Goal: Task Accomplishment & Management: Manage account settings

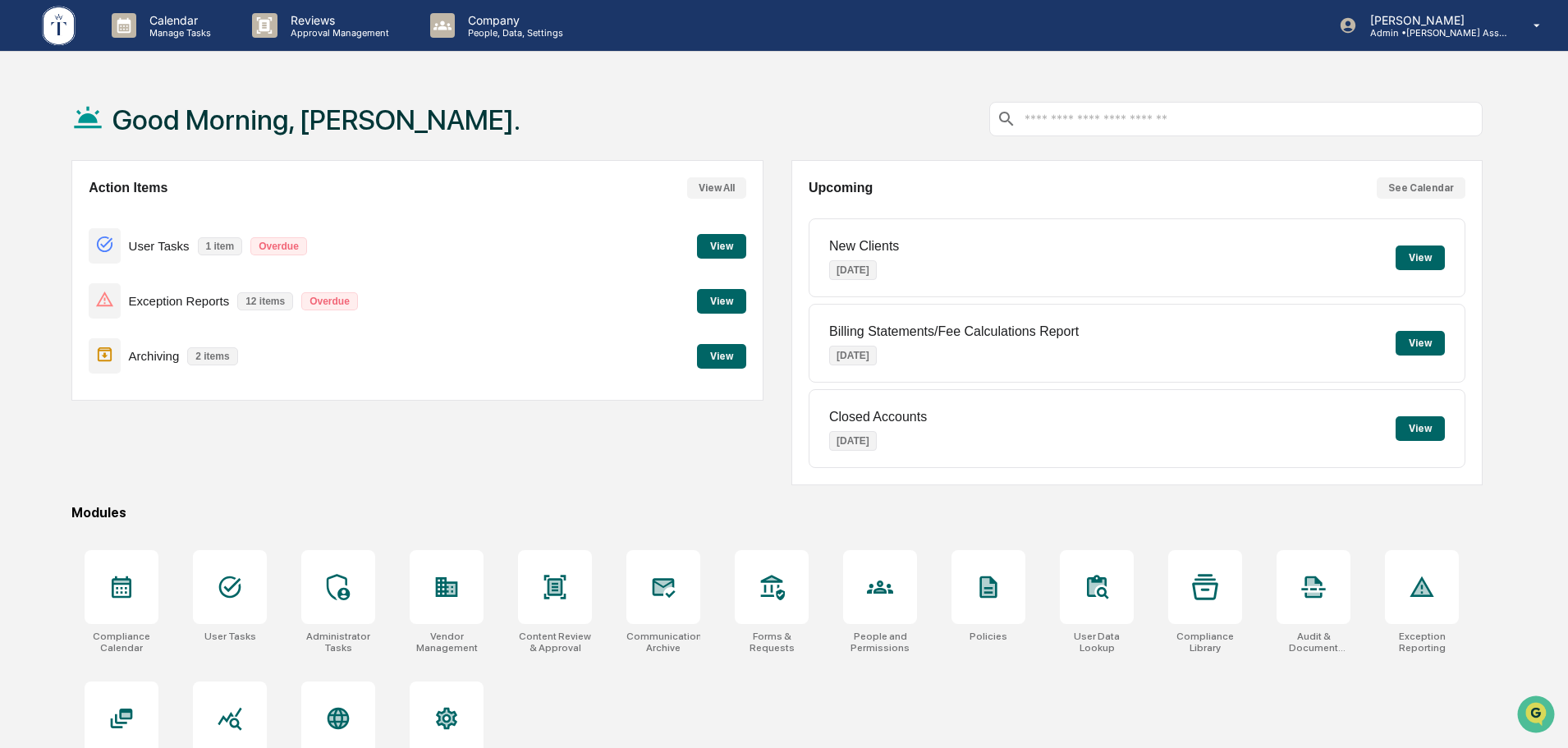
click at [723, 292] on button "View" at bounding box center [722, 301] width 49 height 25
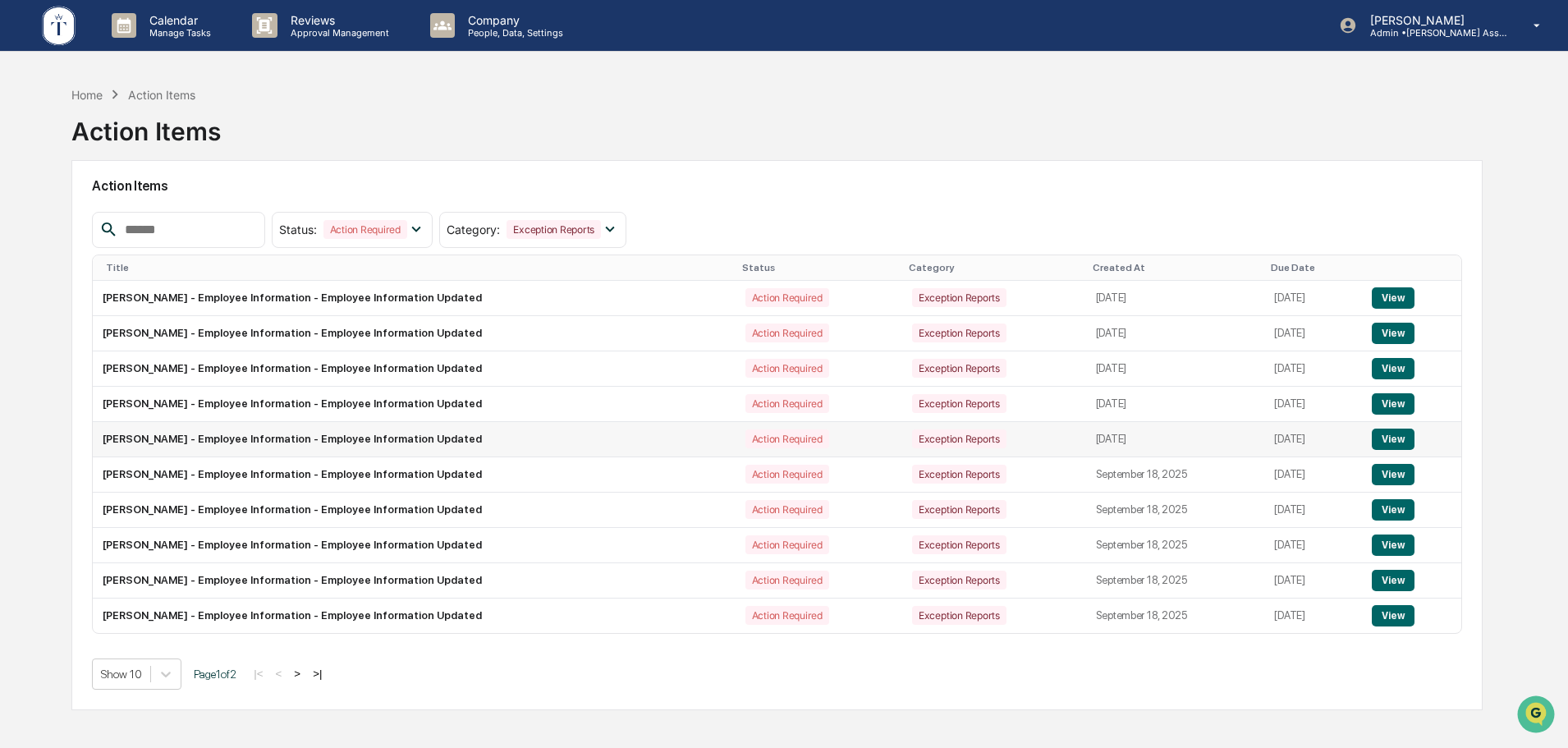
click at [1397, 435] on button "View" at bounding box center [1392, 439] width 42 height 21
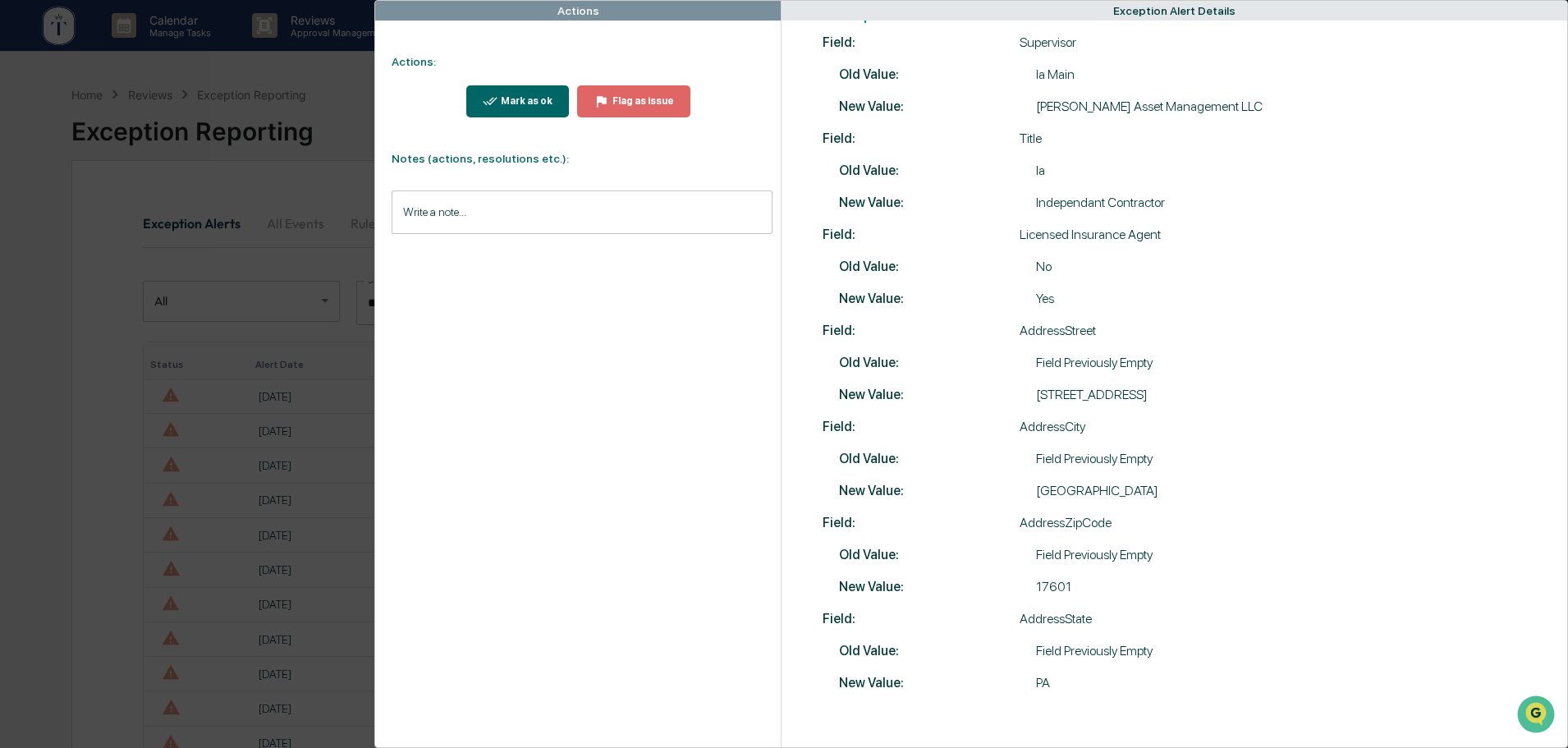
scroll to position [269, 0]
click at [440, 207] on input "Write a note..." at bounding box center [582, 211] width 381 height 43
click at [422, 269] on div "*" at bounding box center [582, 268] width 380 height 82
click at [751, 350] on button "Save" at bounding box center [750, 346] width 43 height 26
click at [516, 100] on div "Mark as ok" at bounding box center [525, 101] width 55 height 12
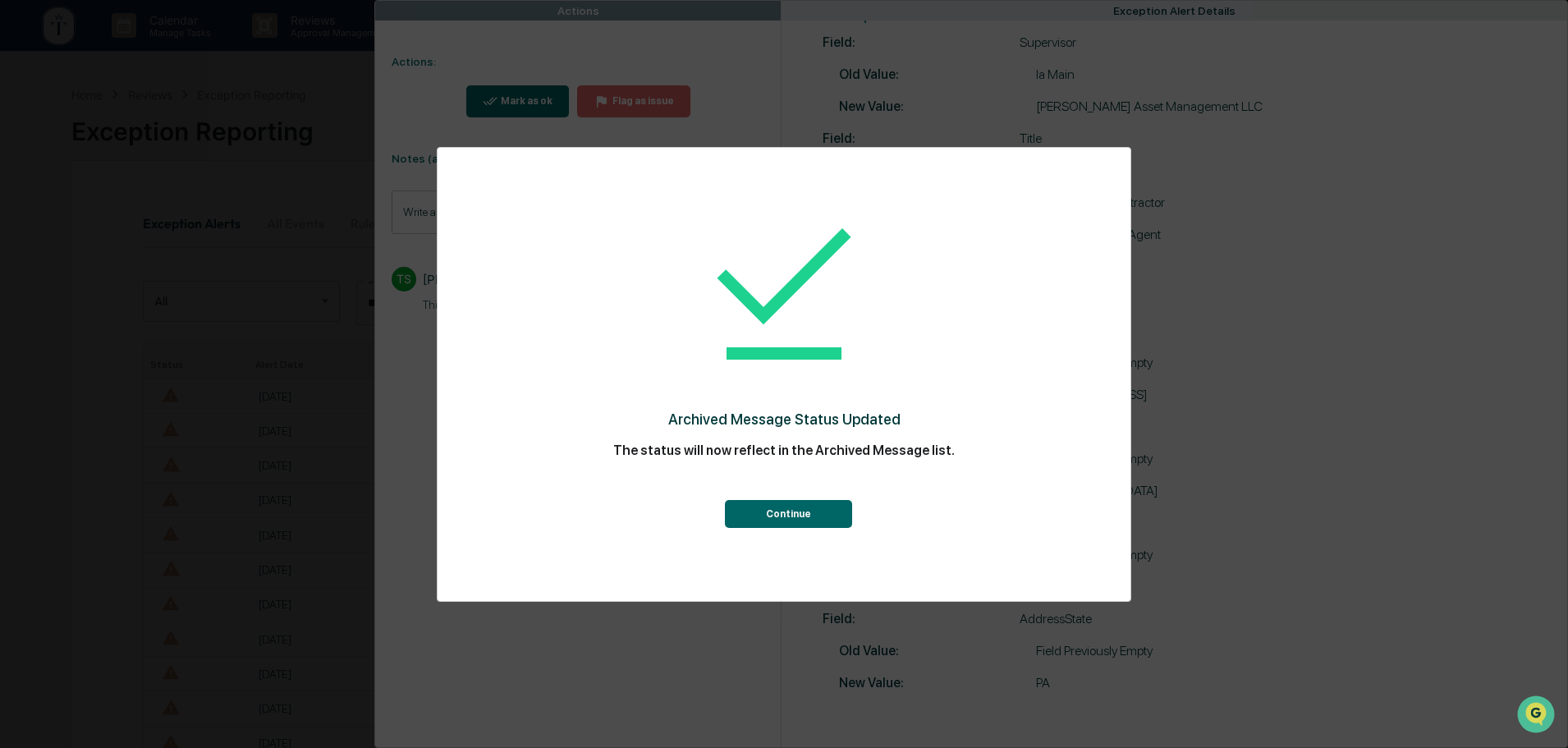
click at [772, 507] on button "Continue" at bounding box center [789, 514] width 127 height 28
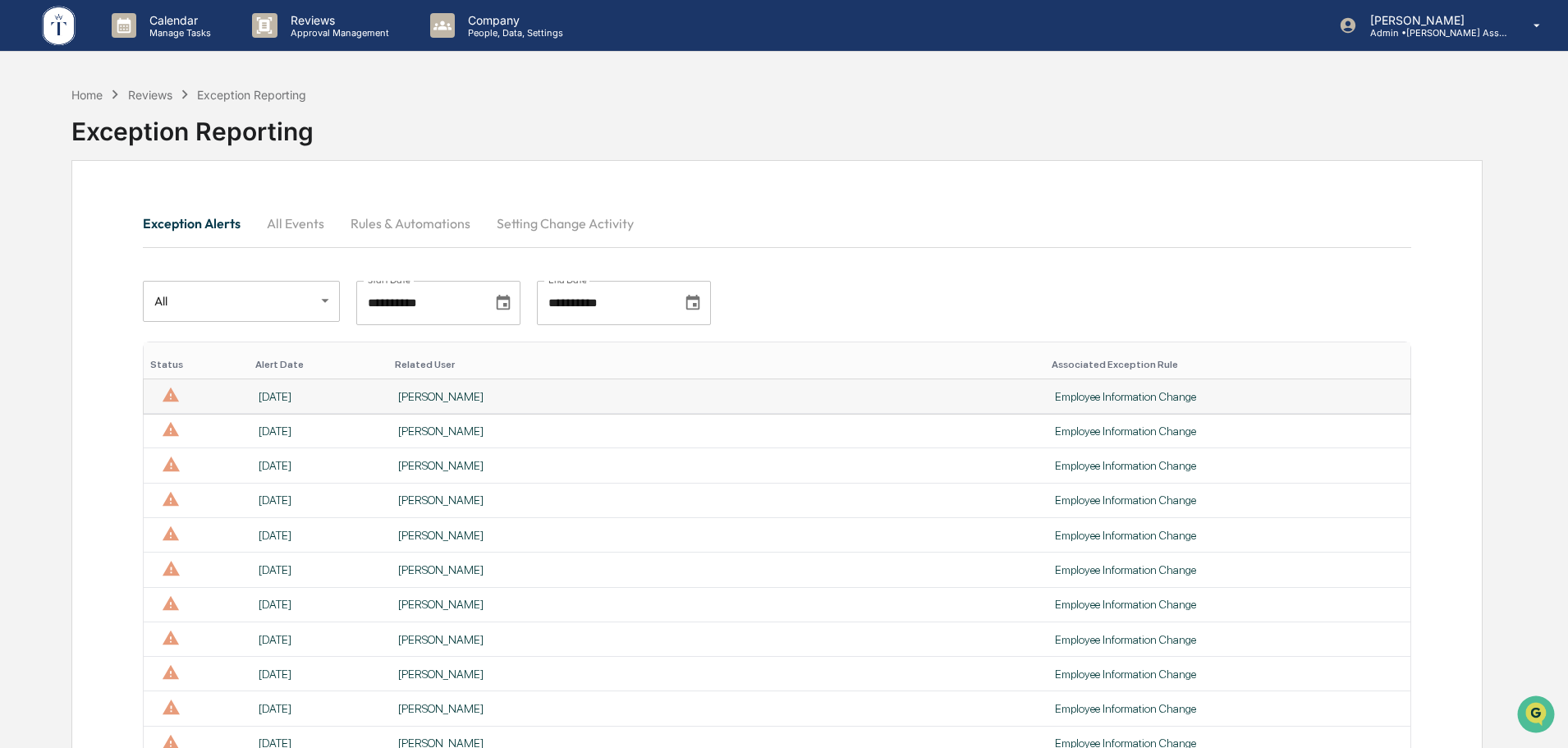
click at [1055, 400] on div "Employee Information Change" at bounding box center [1227, 396] width 346 height 13
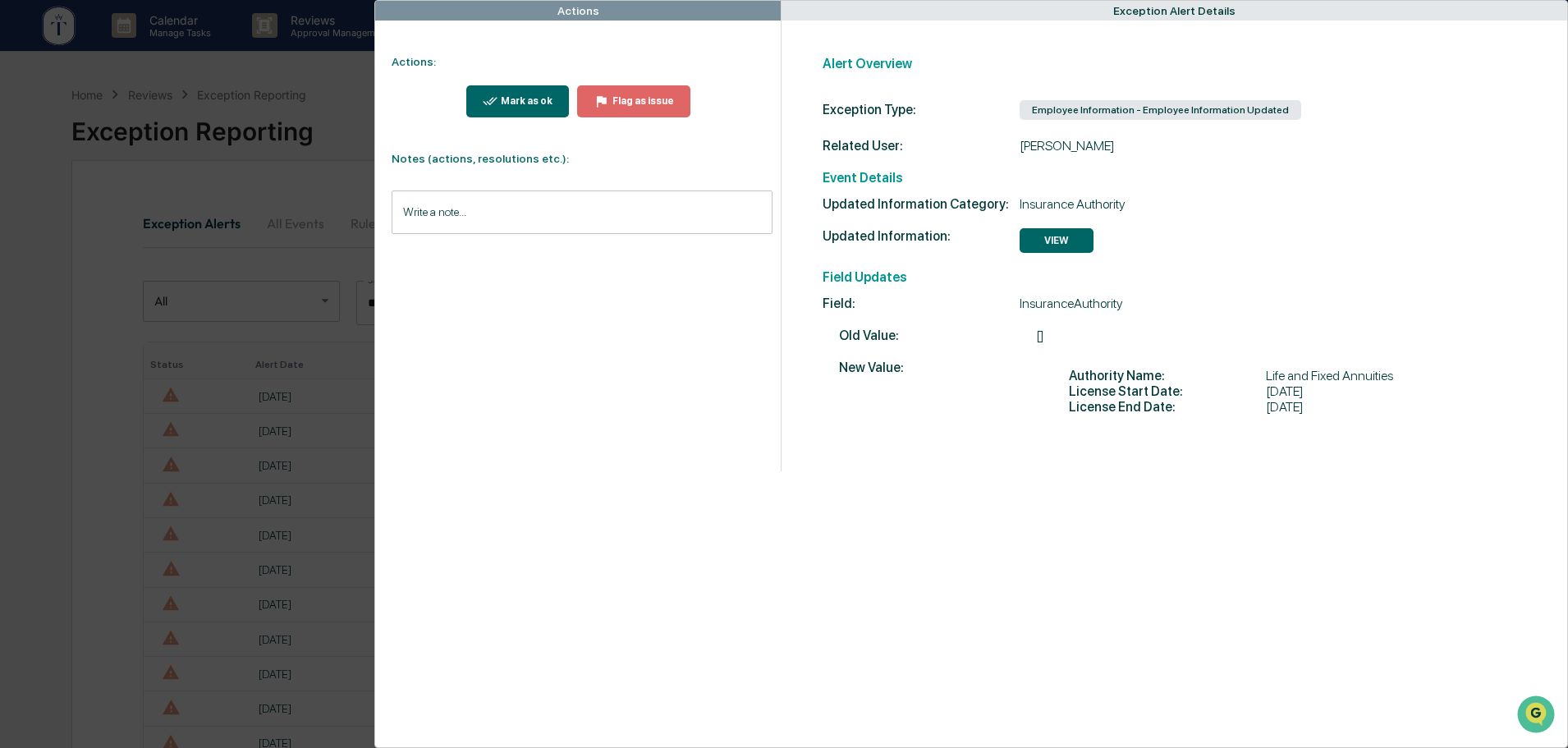
click at [535, 100] on div "Mark as ok" at bounding box center [525, 101] width 55 height 12
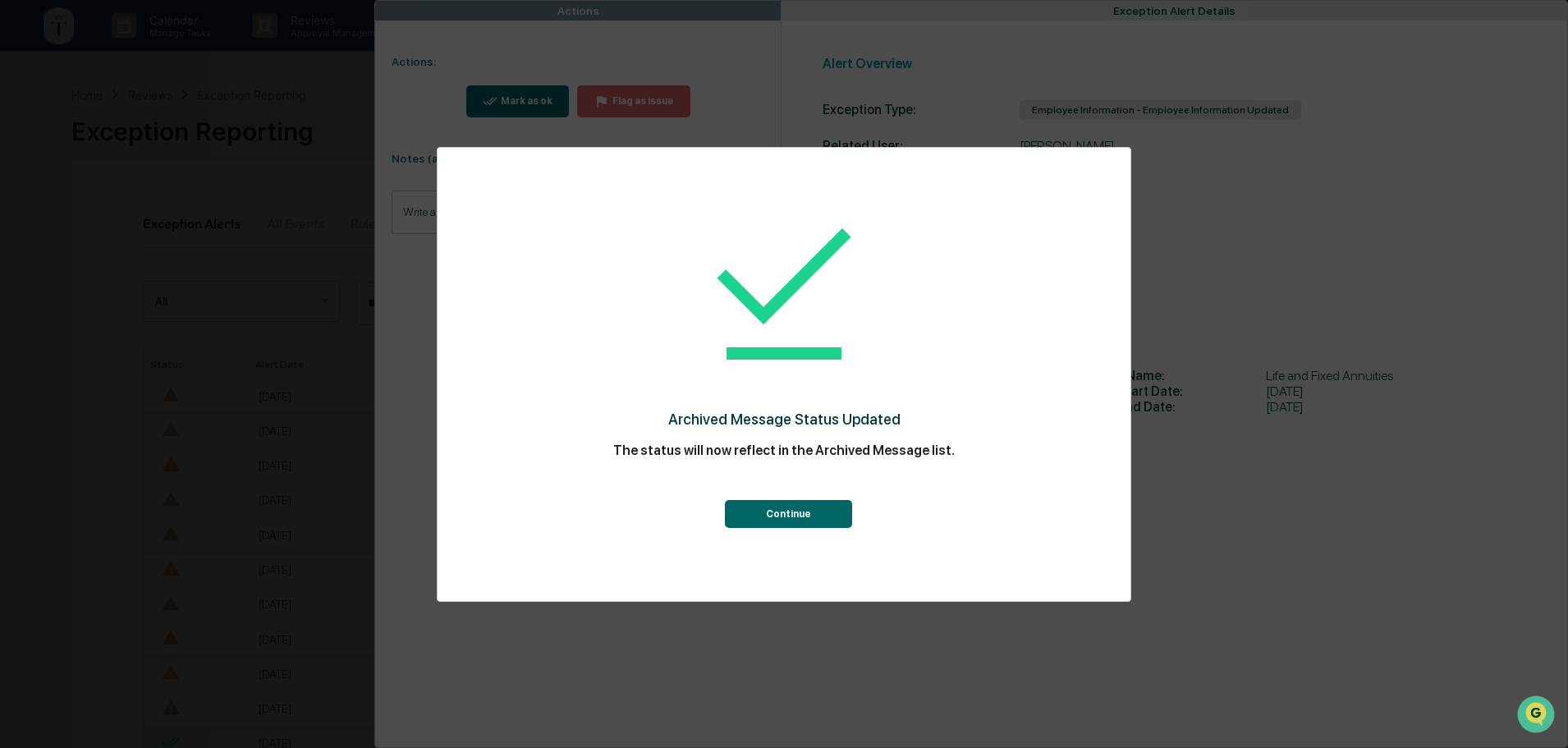
click at [798, 518] on button "Continue" at bounding box center [789, 514] width 127 height 28
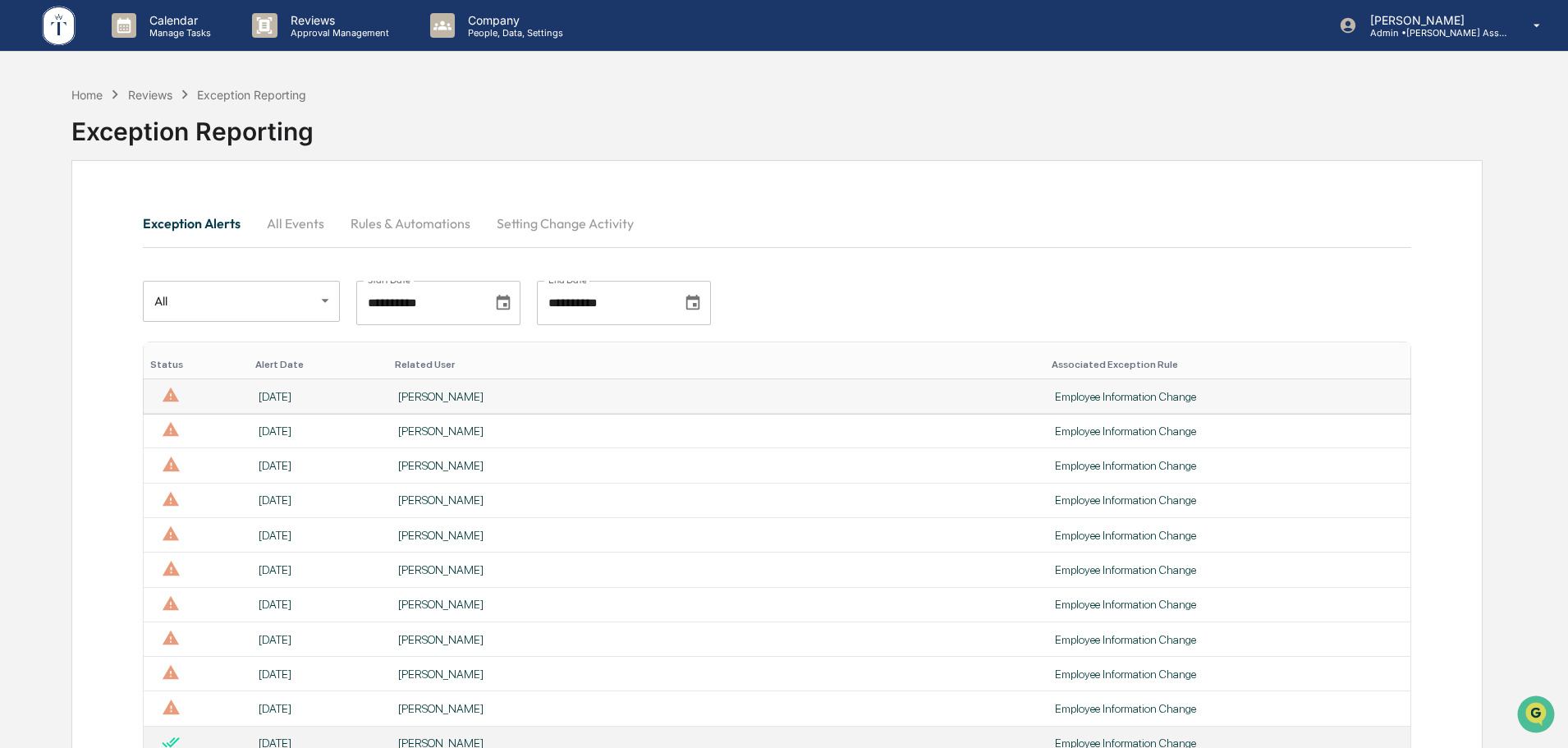
click at [628, 386] on td "[PERSON_NAME]" at bounding box center [716, 396] width 657 height 35
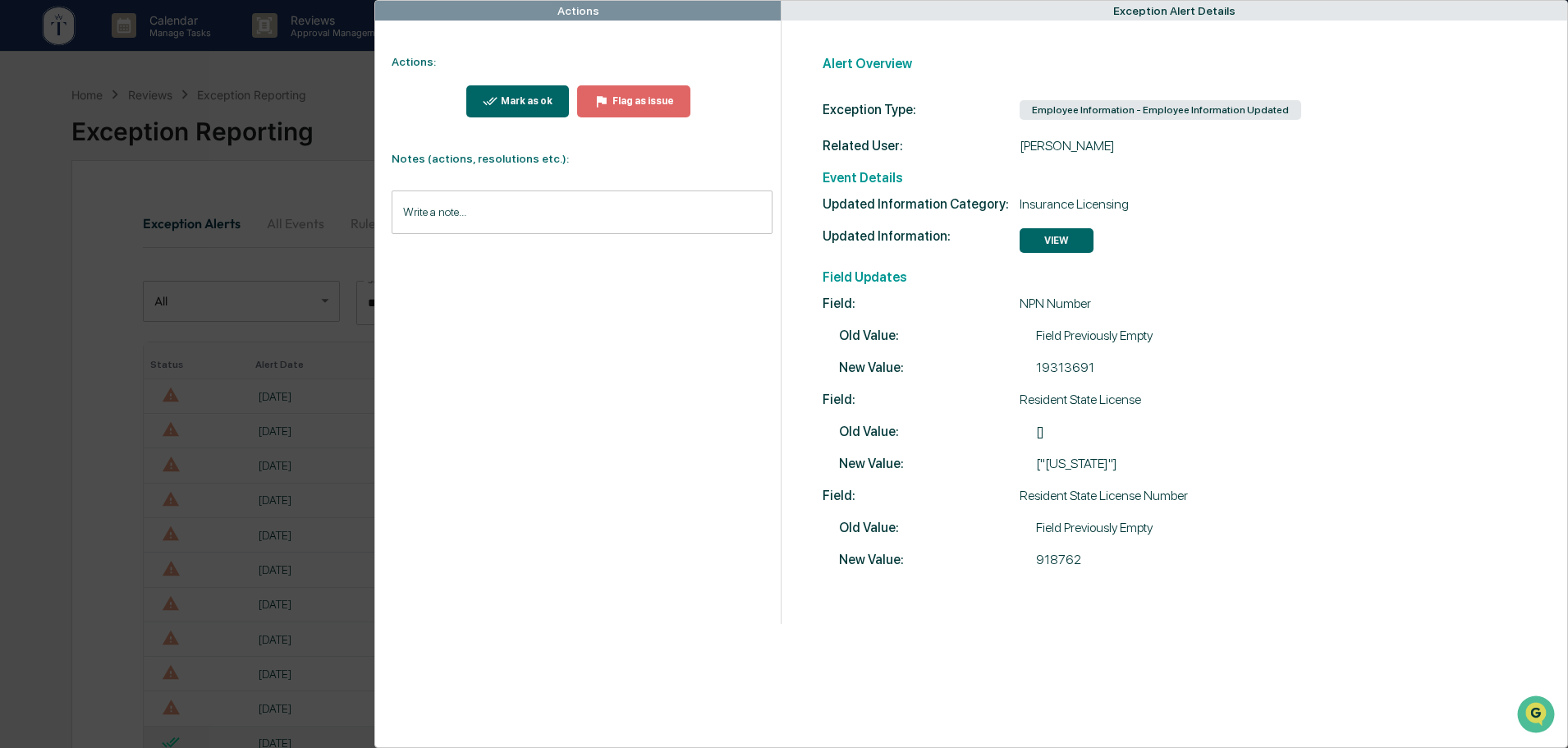
click at [516, 92] on button "Mark as ok" at bounding box center [518, 102] width 104 height 32
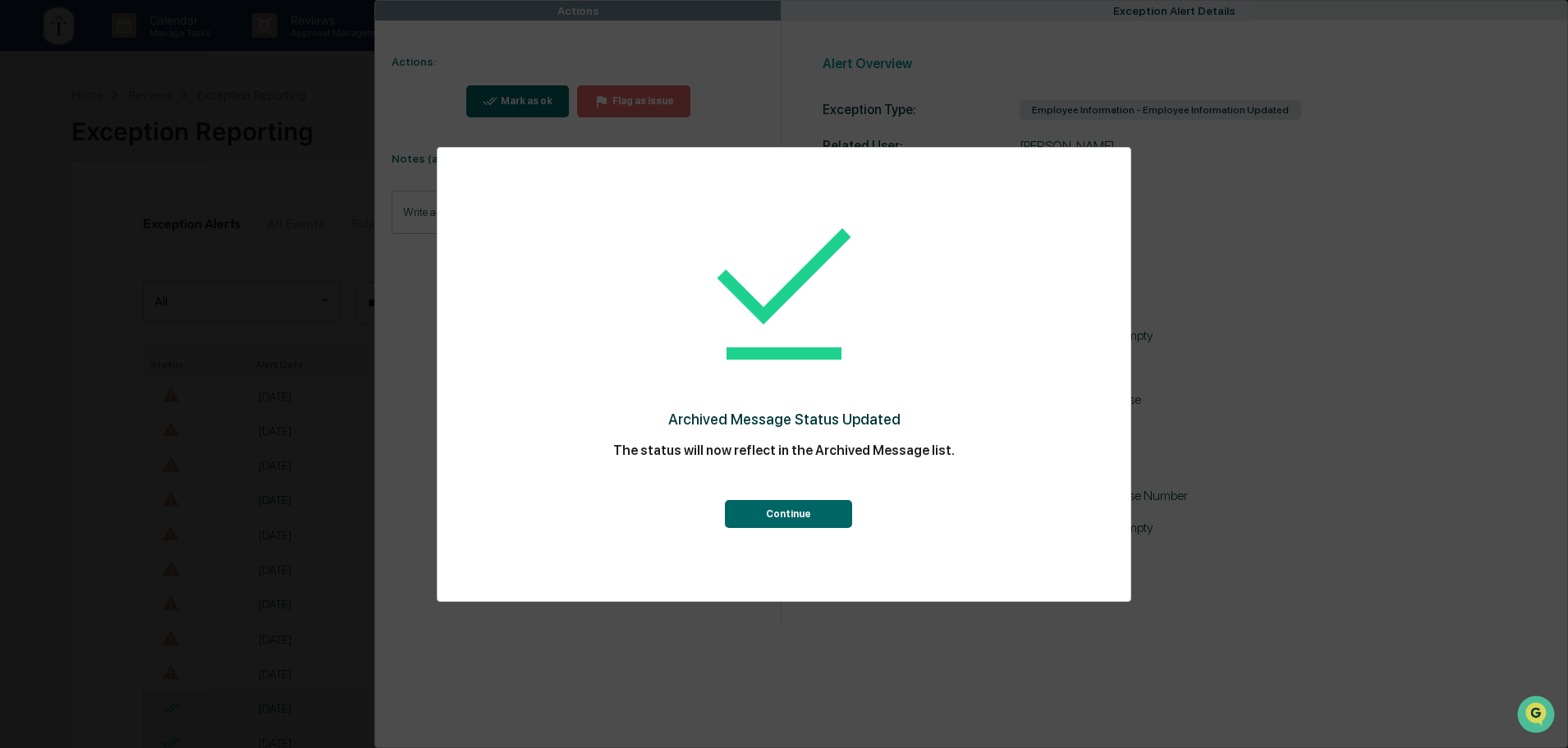
click at [796, 515] on button "Continue" at bounding box center [789, 514] width 127 height 28
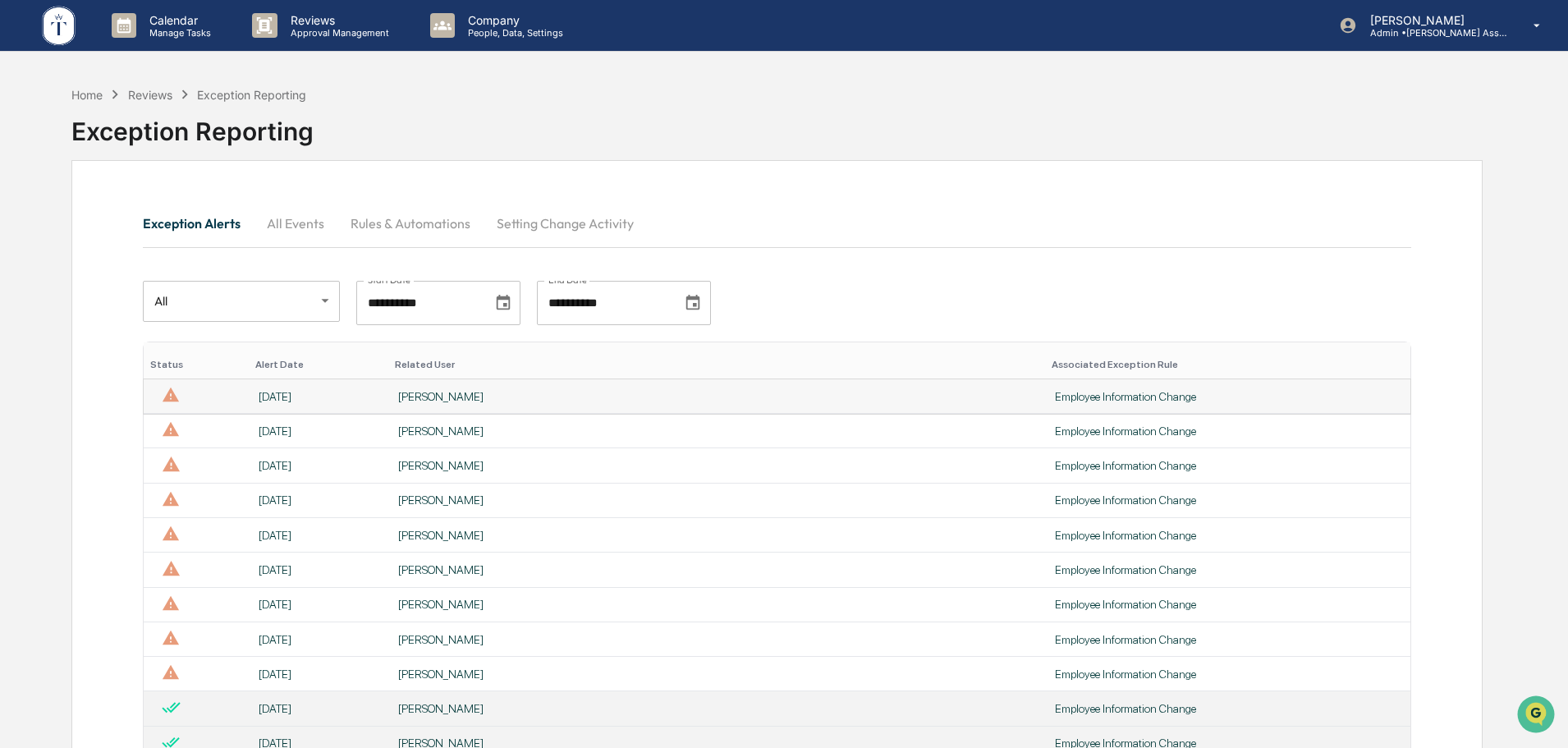
click at [547, 396] on div "[PERSON_NAME]" at bounding box center [717, 396] width 637 height 13
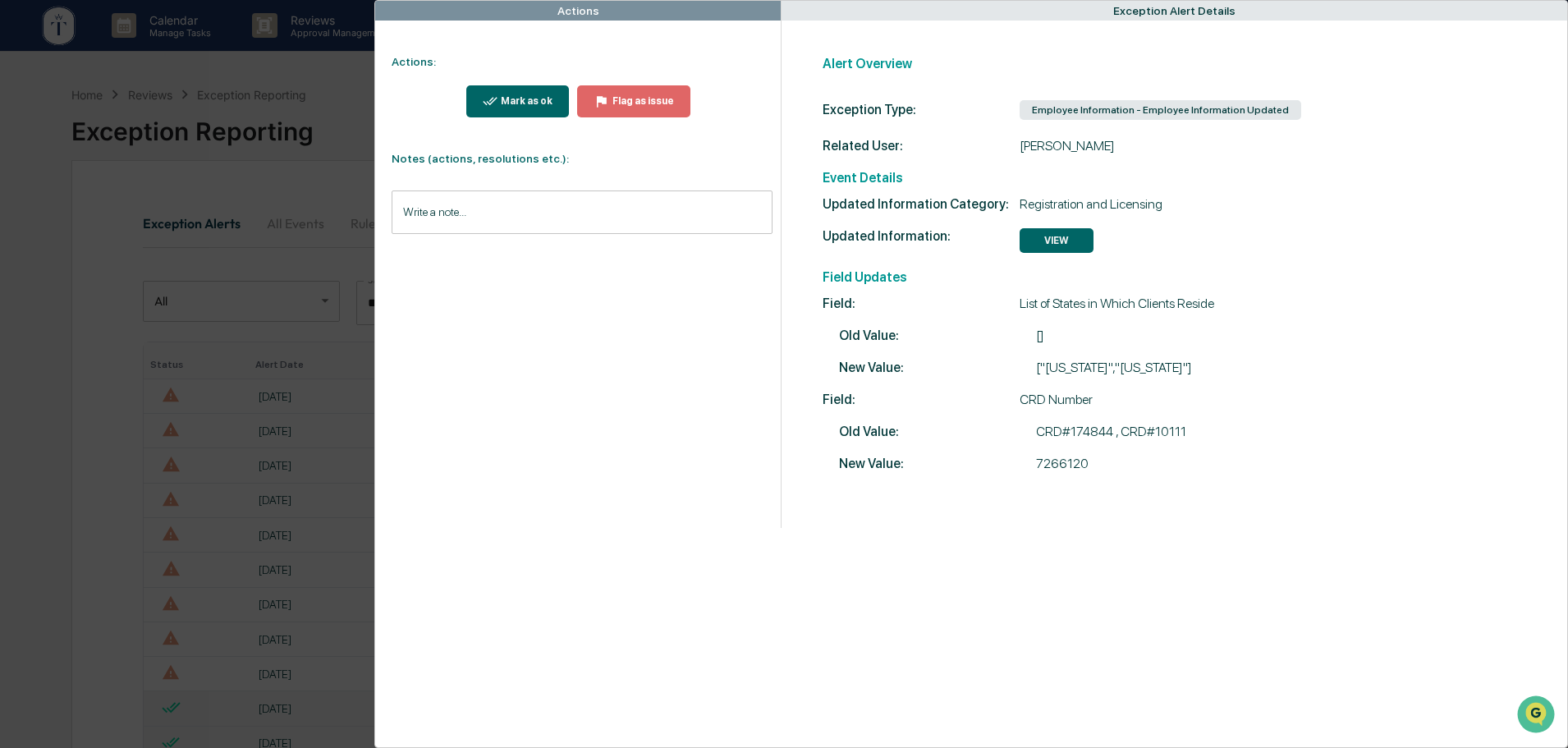
click at [531, 100] on div "Mark as ok" at bounding box center [525, 101] width 55 height 12
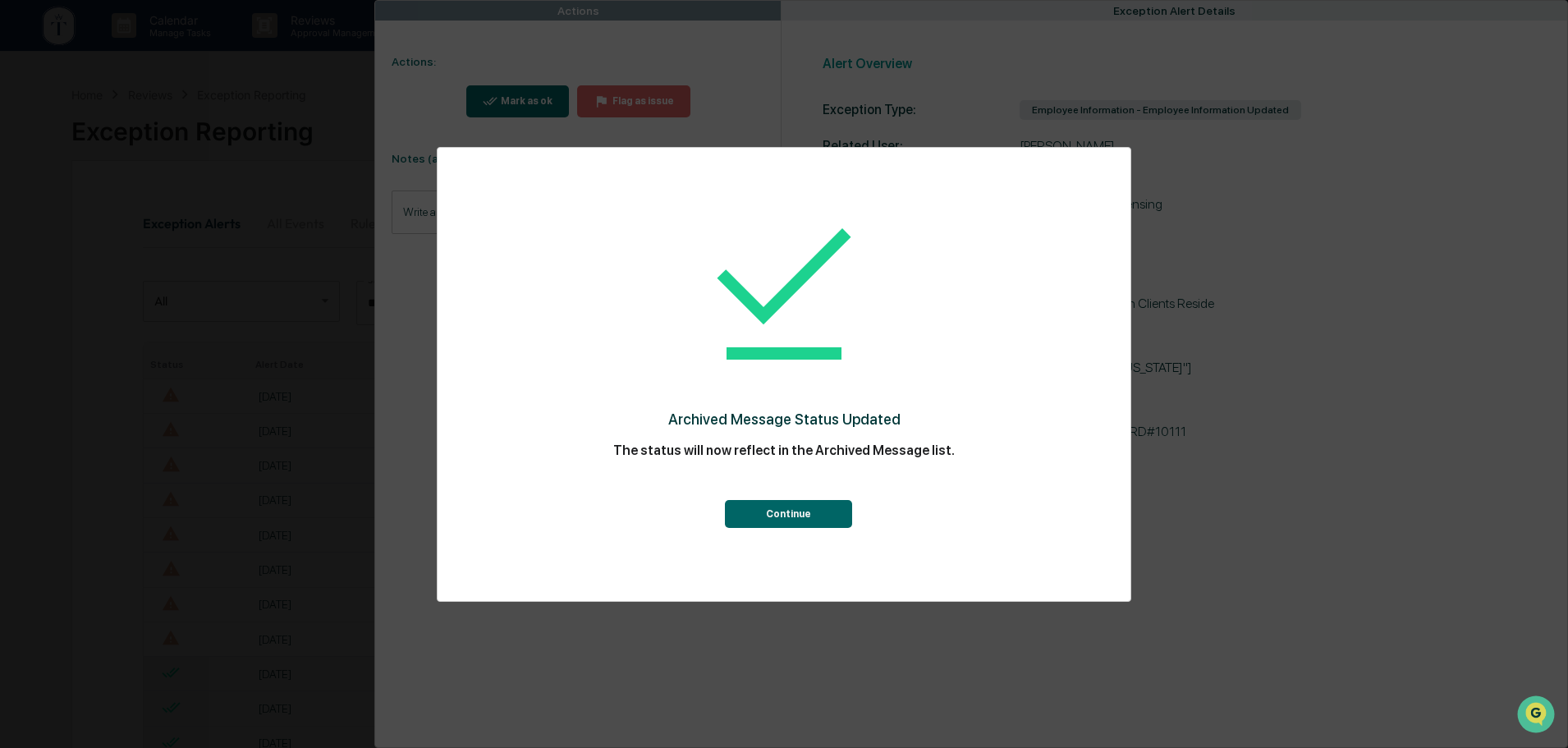
click at [785, 511] on button "Continue" at bounding box center [789, 514] width 127 height 28
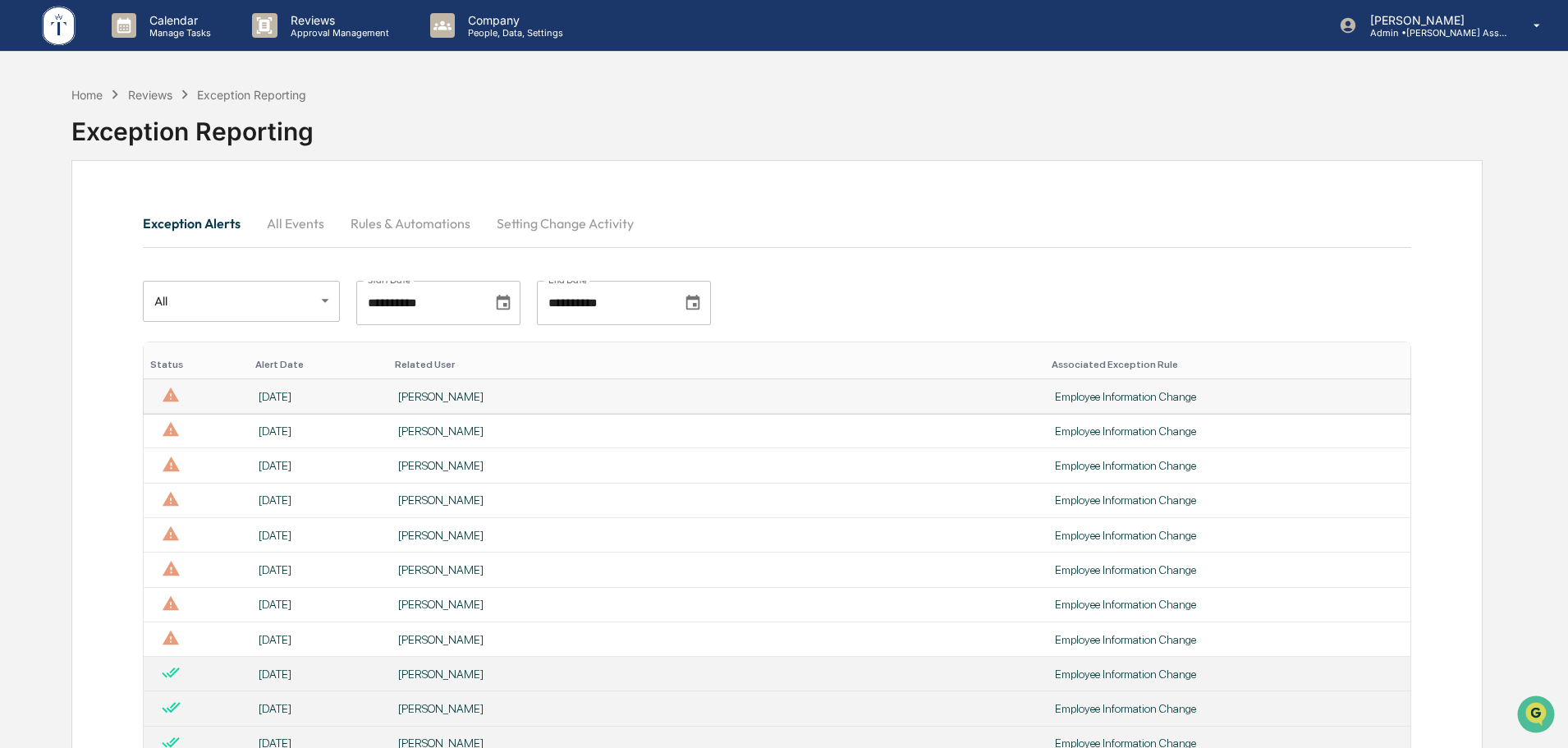
click at [578, 397] on div "[PERSON_NAME]" at bounding box center [717, 396] width 637 height 13
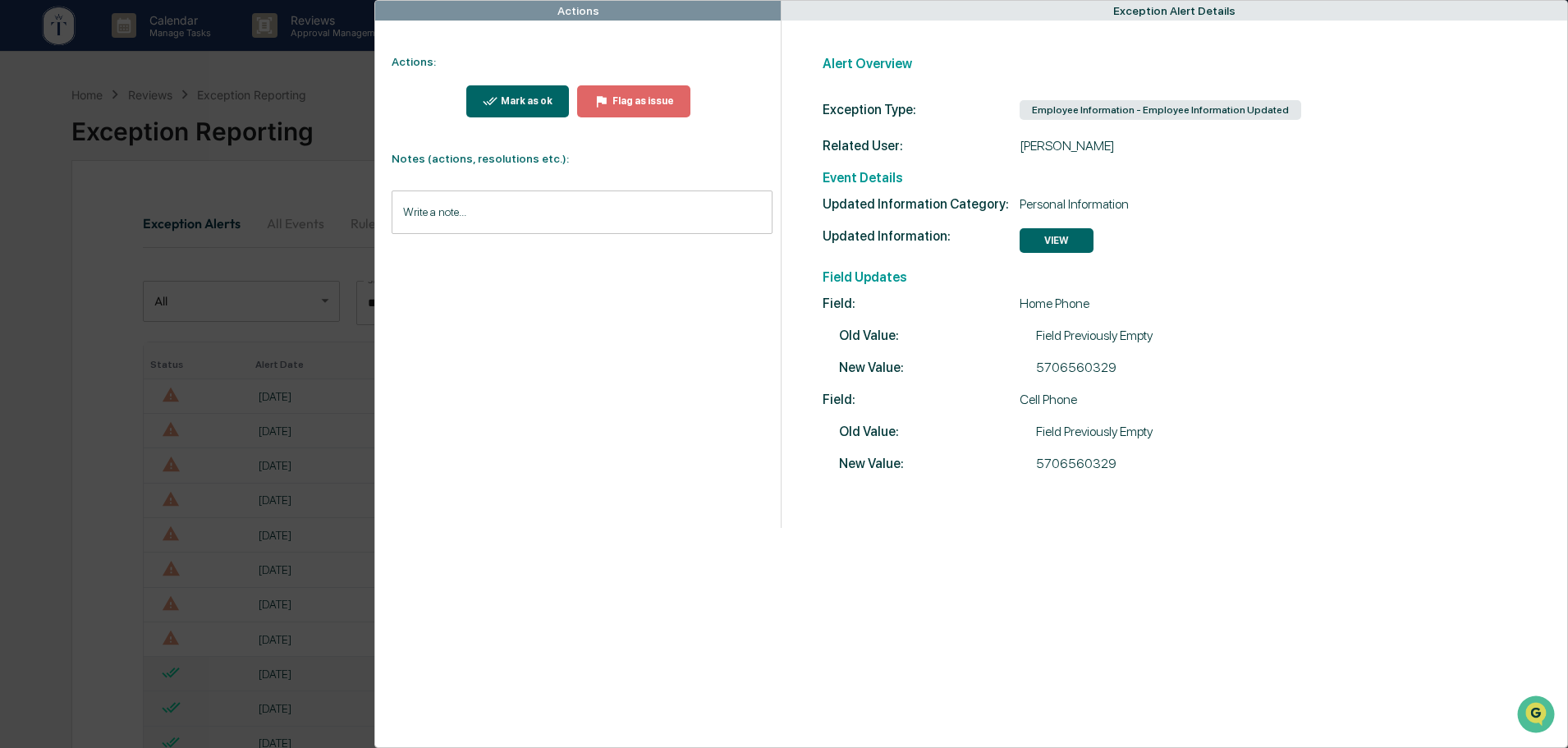
click at [530, 97] on div "Mark as ok" at bounding box center [525, 101] width 55 height 12
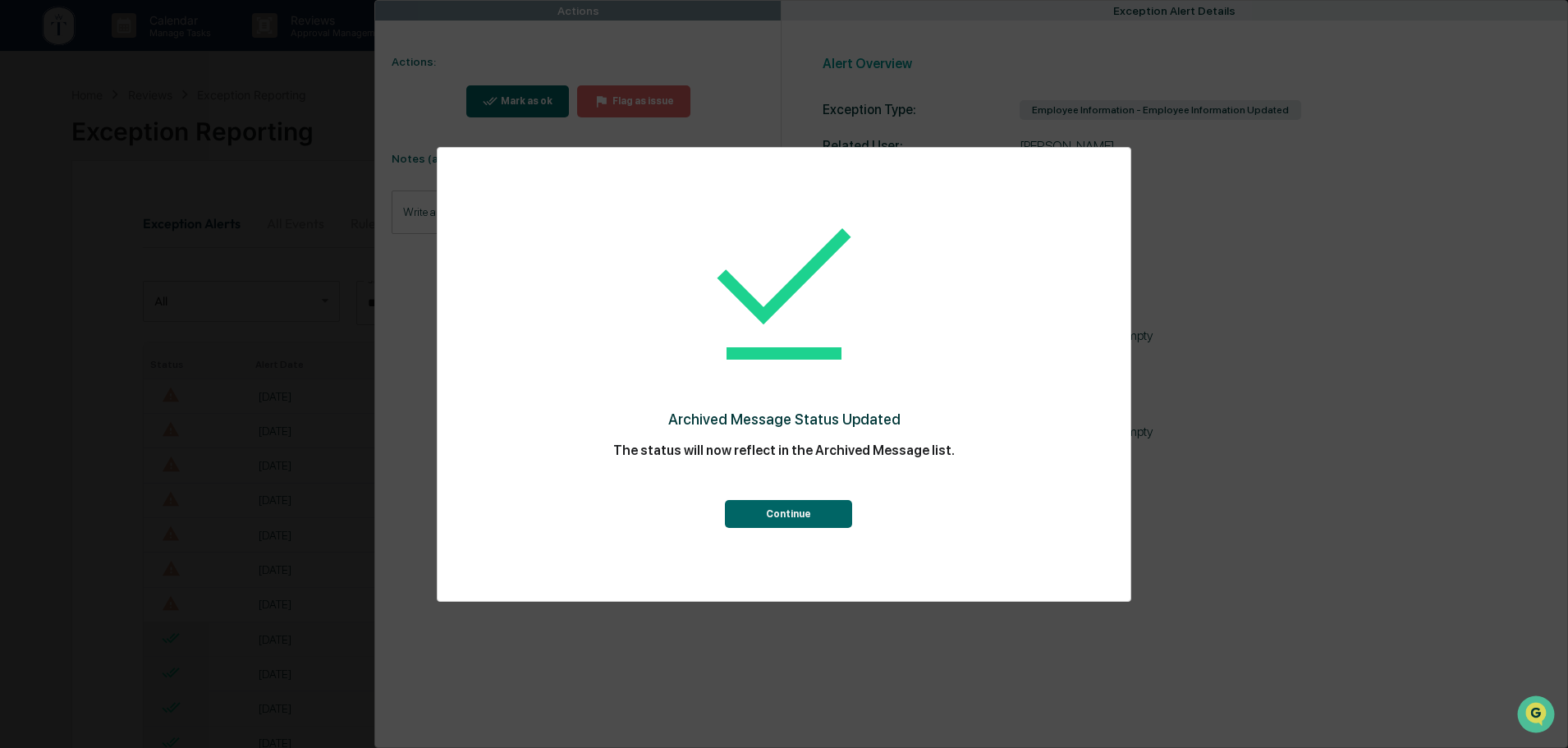
click at [798, 517] on button "Continue" at bounding box center [789, 514] width 127 height 28
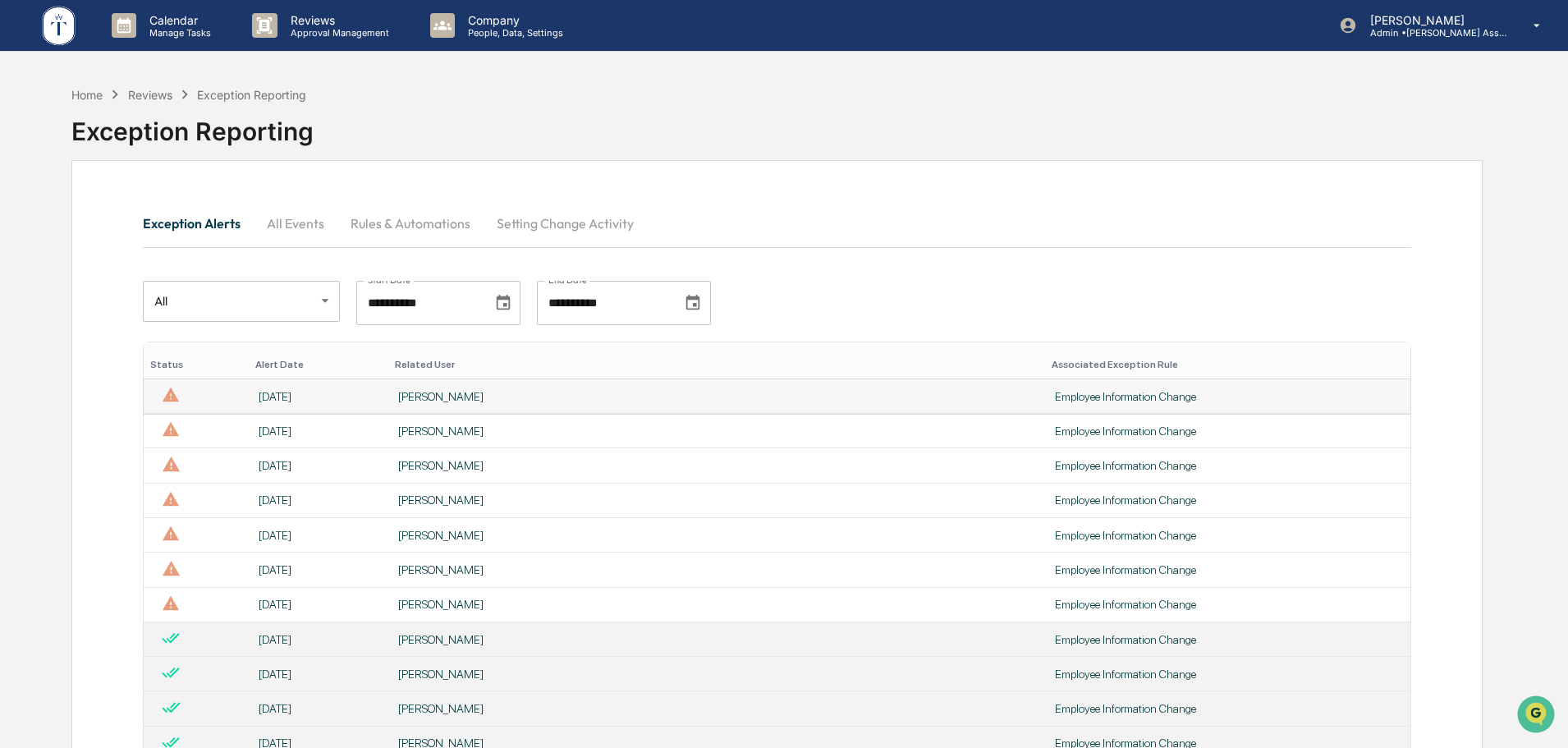
click at [556, 395] on div "[PERSON_NAME]" at bounding box center [717, 396] width 637 height 13
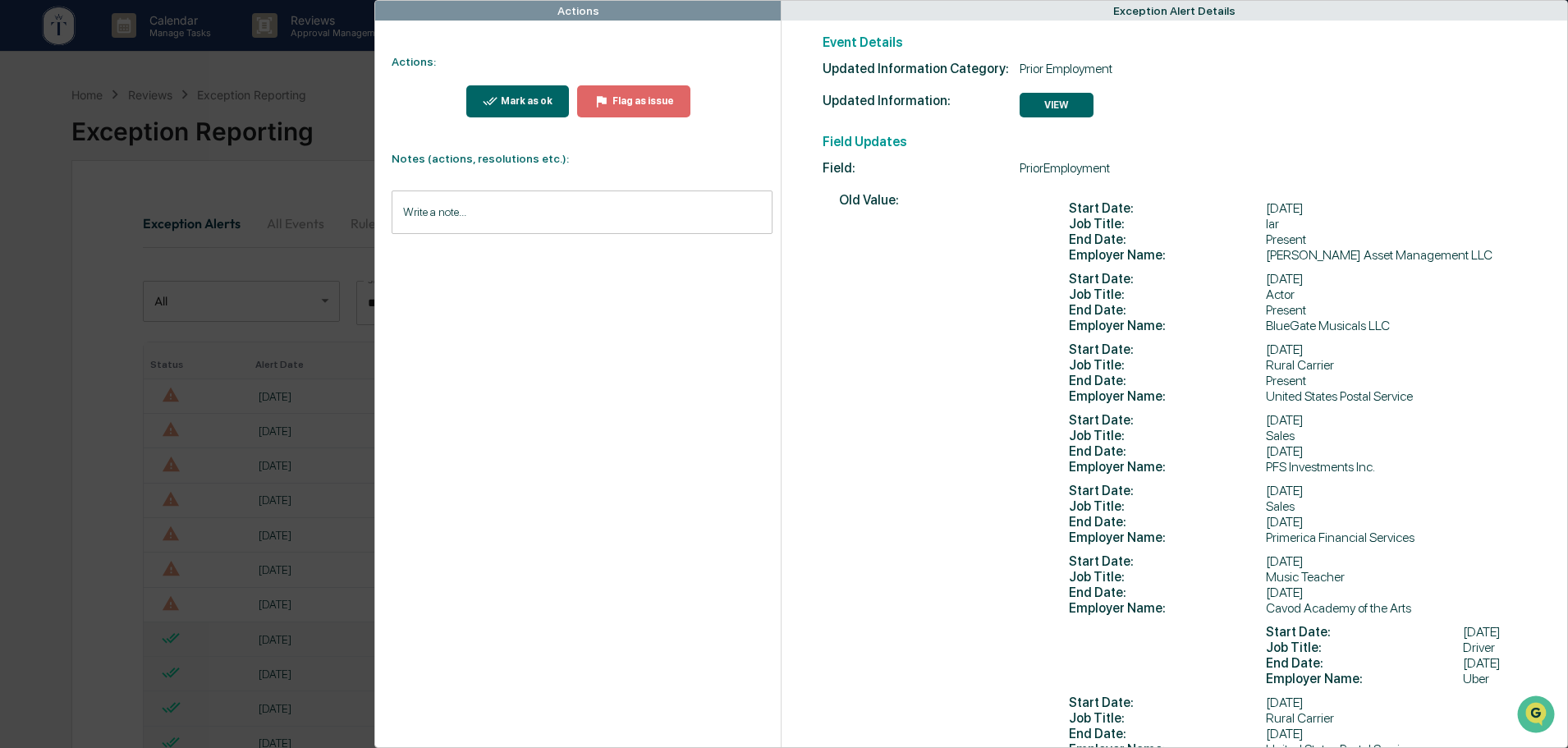
scroll to position [164, 0]
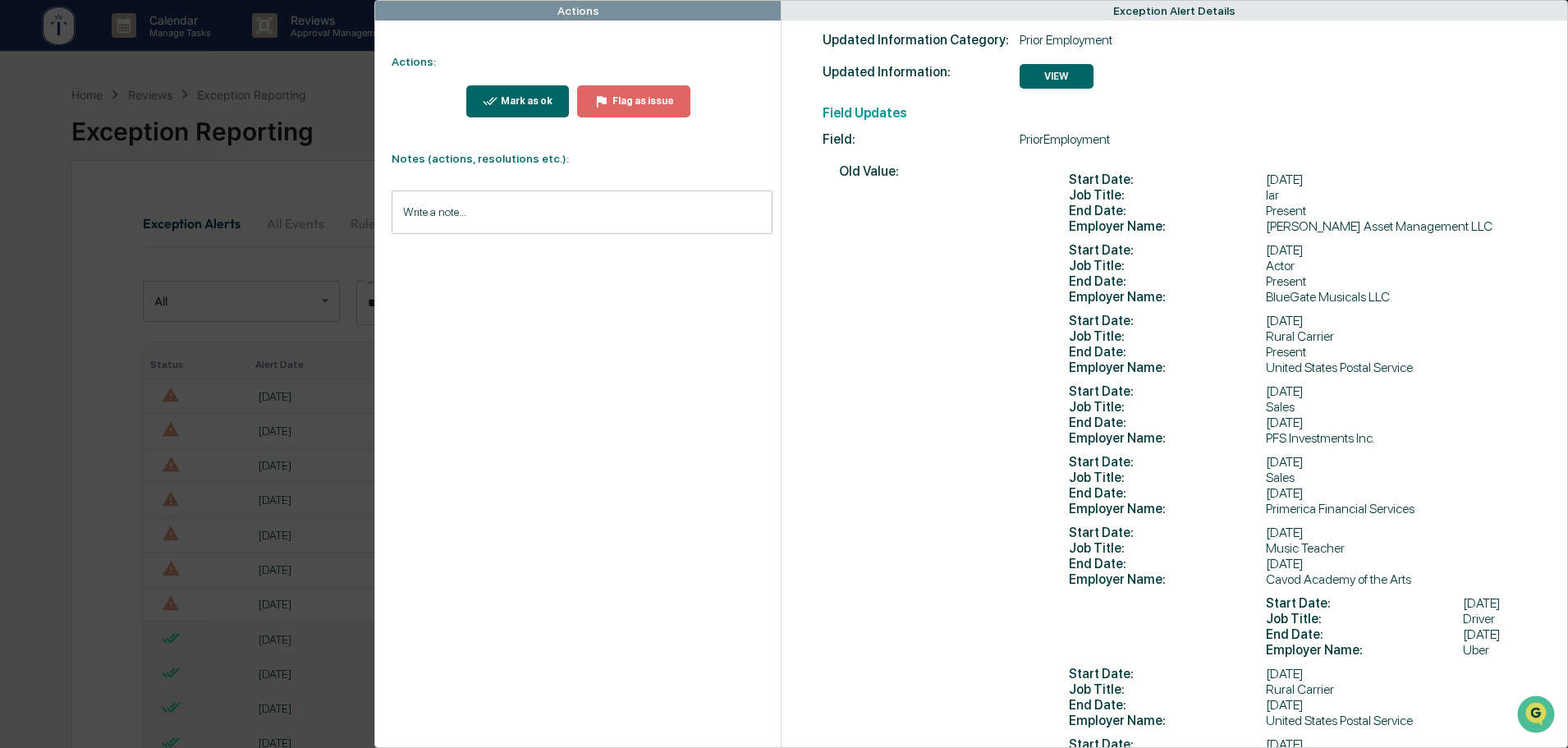
click at [472, 208] on input "Write a note..." at bounding box center [582, 211] width 381 height 43
click at [747, 347] on button "Save" at bounding box center [750, 346] width 43 height 26
click at [522, 97] on div "Mark as ok" at bounding box center [525, 101] width 55 height 12
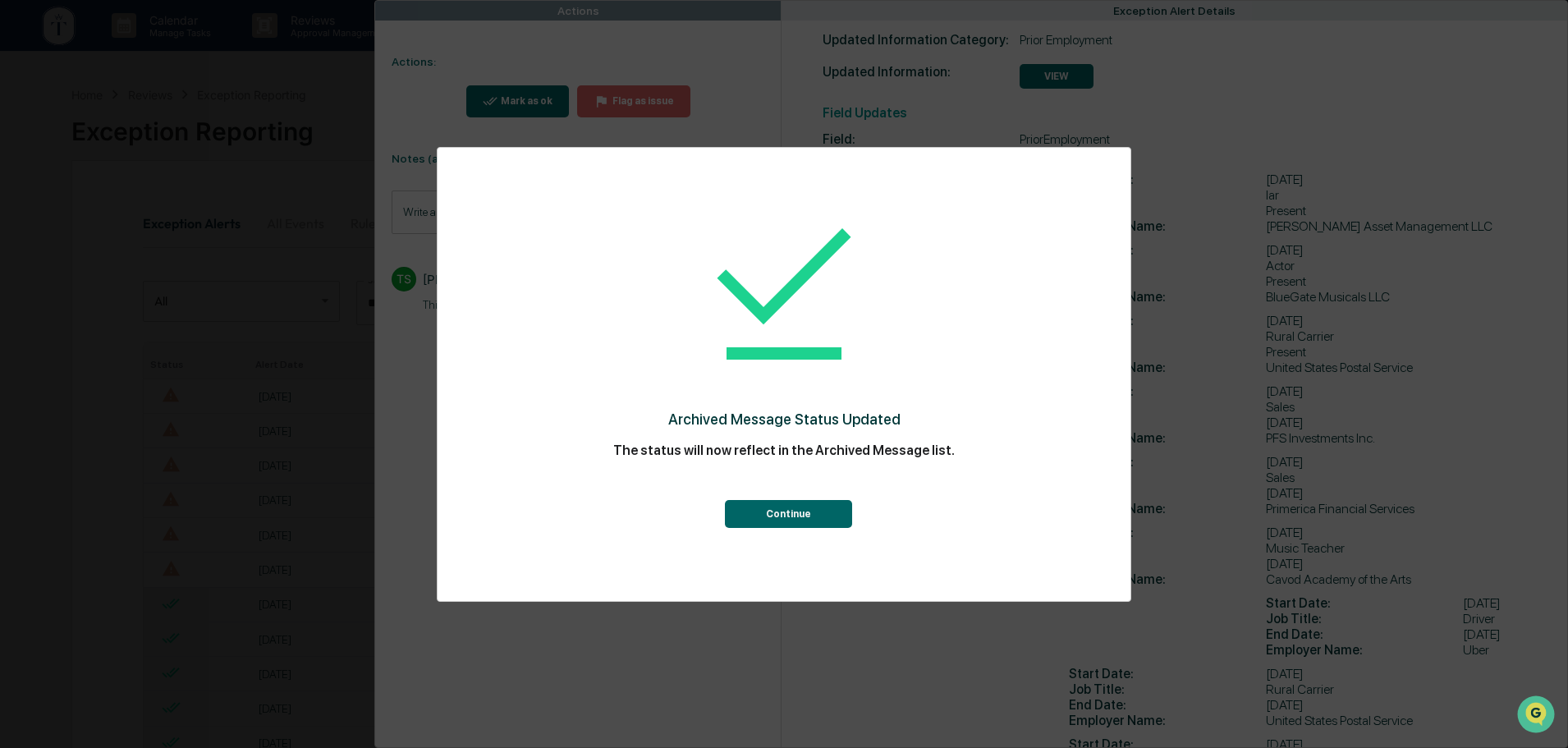
click at [804, 512] on button "Continue" at bounding box center [789, 514] width 127 height 28
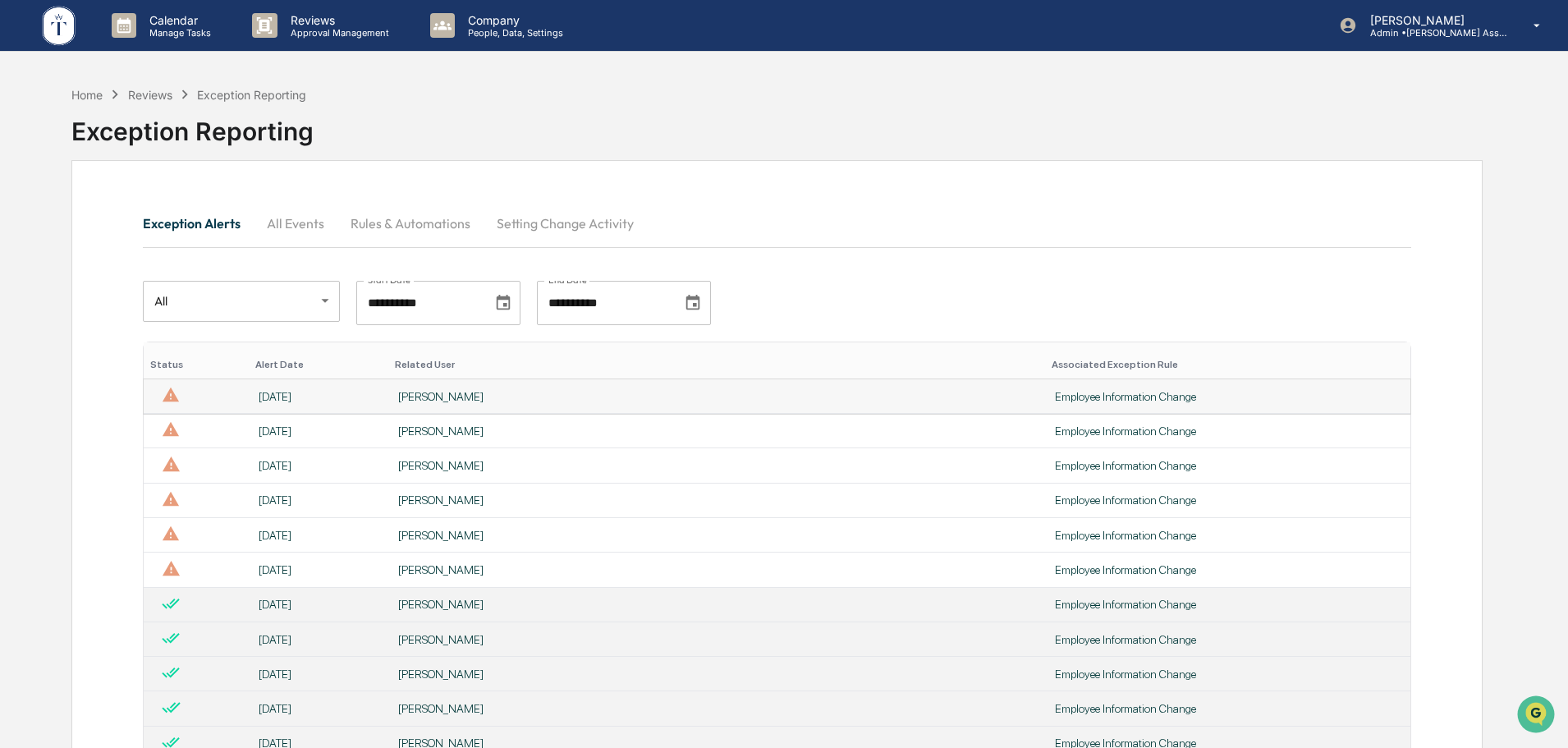
click at [532, 396] on div "[PERSON_NAME]" at bounding box center [717, 396] width 637 height 13
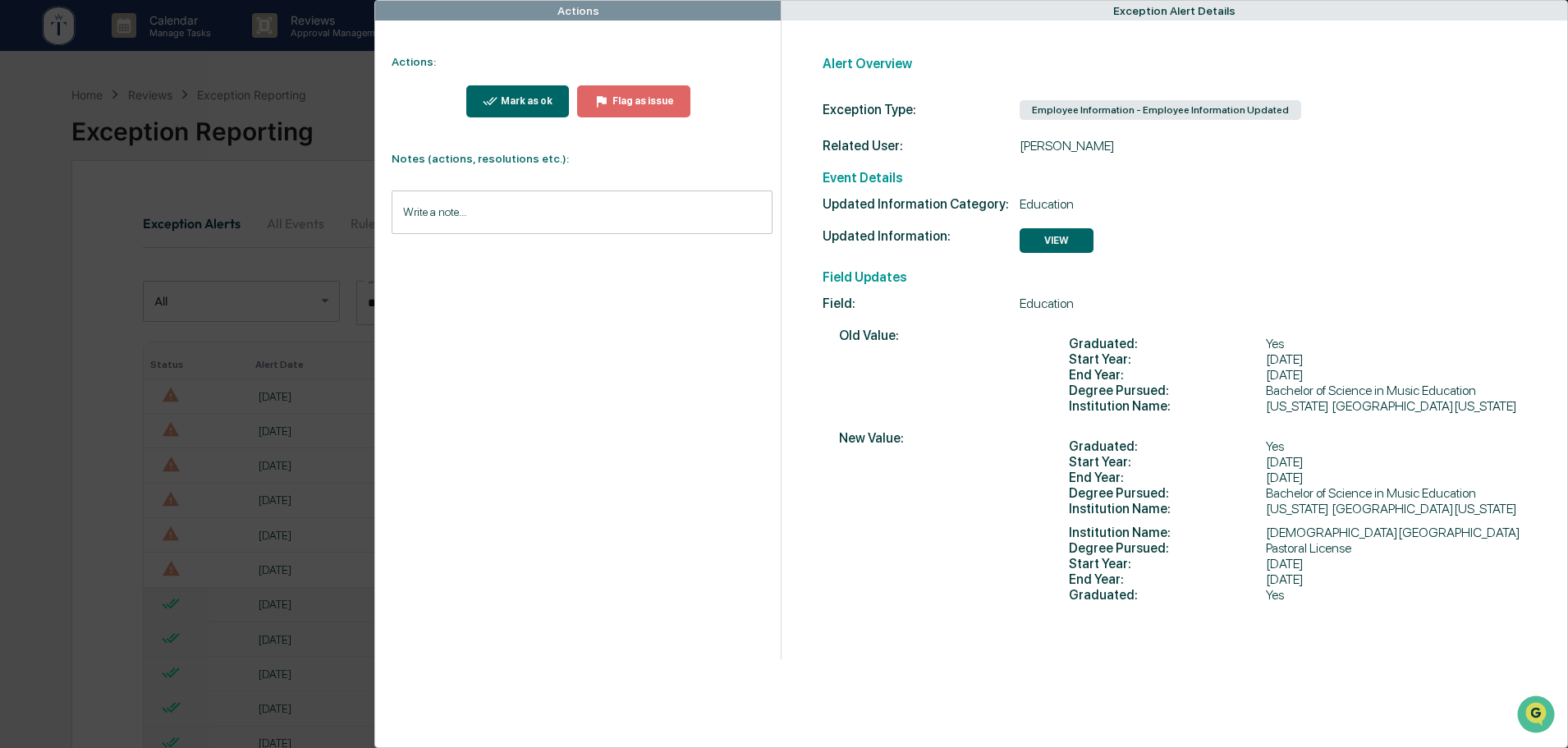
click at [523, 104] on div "Mark as ok" at bounding box center [525, 101] width 55 height 12
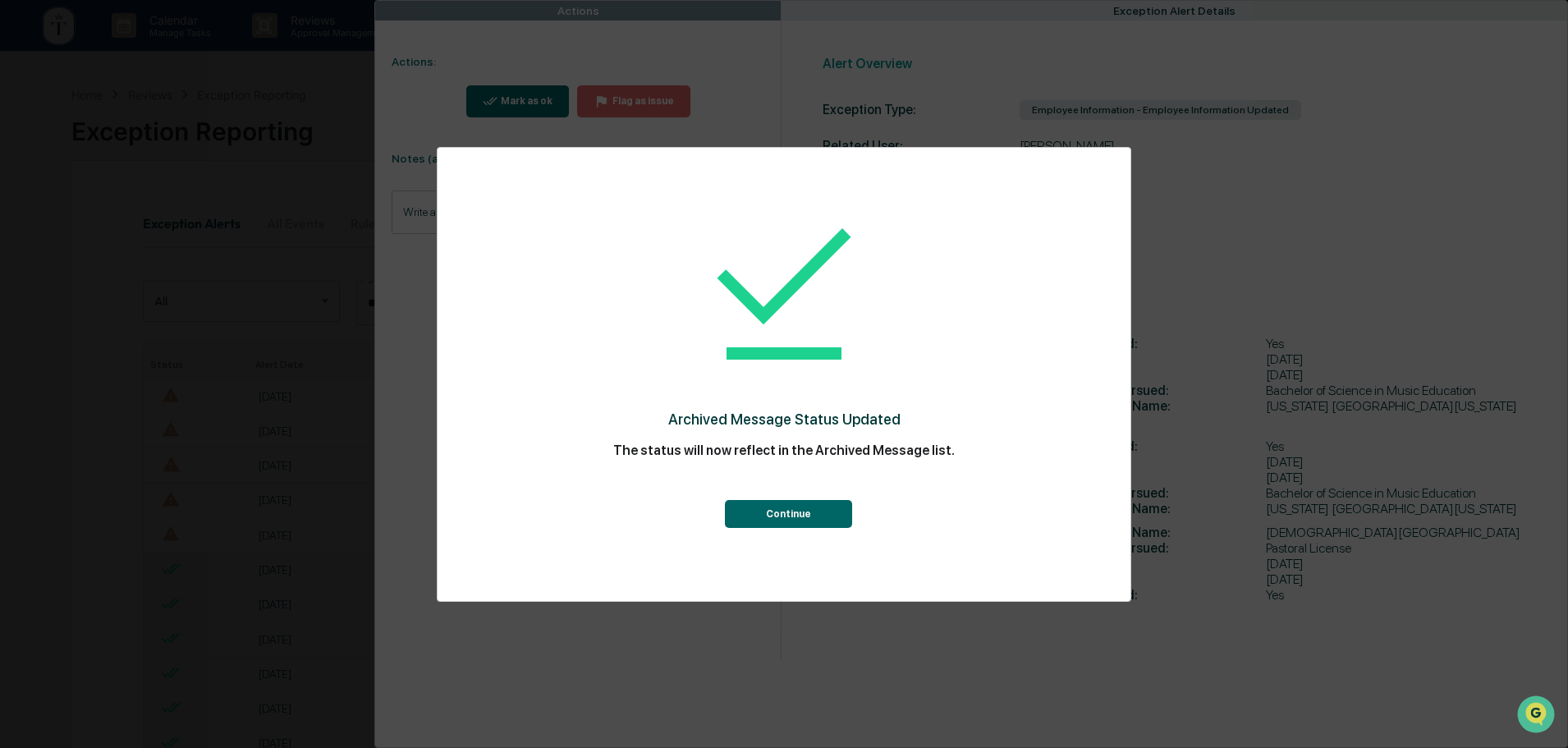
click at [776, 510] on button "Continue" at bounding box center [789, 514] width 127 height 28
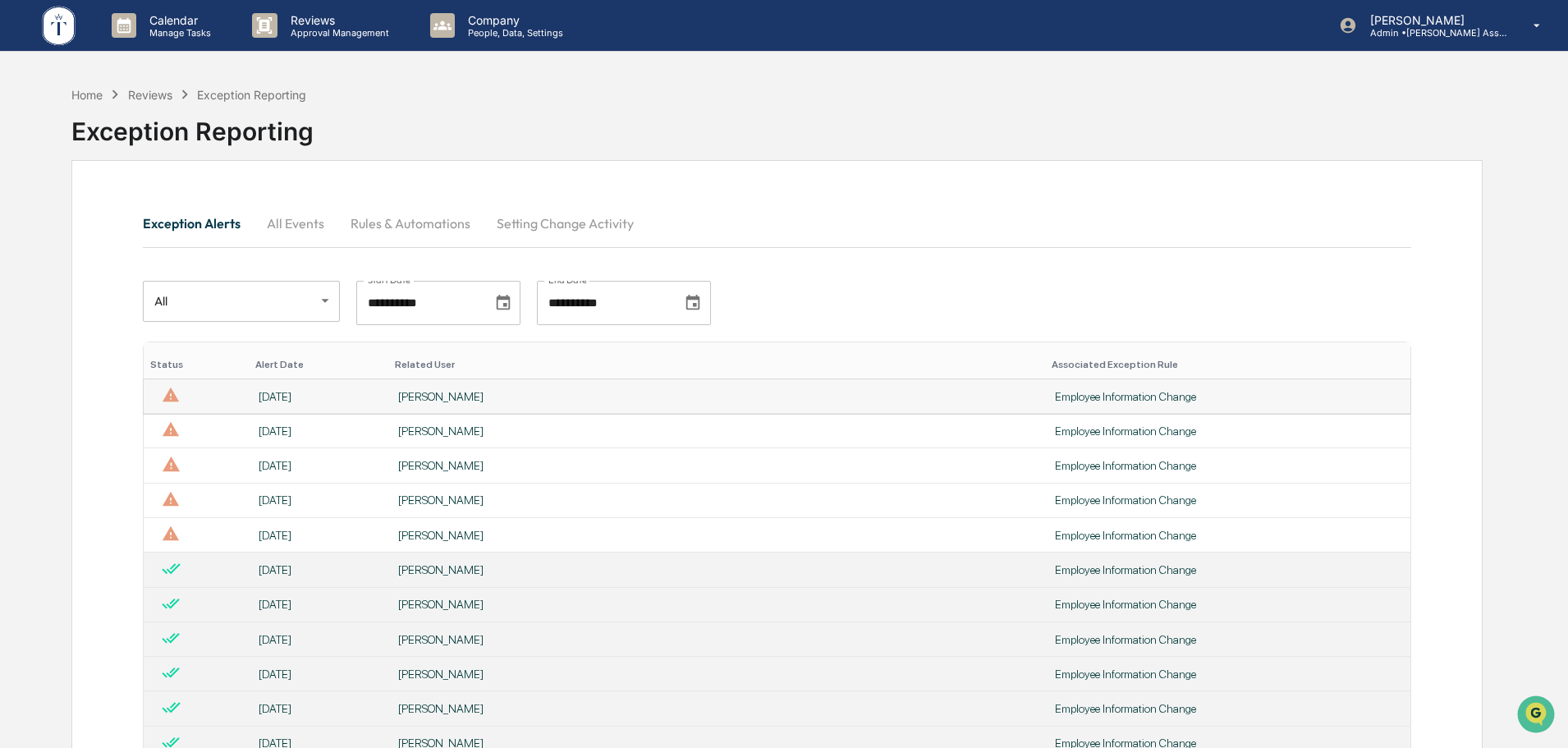
click at [561, 384] on td "[PERSON_NAME]" at bounding box center [716, 396] width 657 height 35
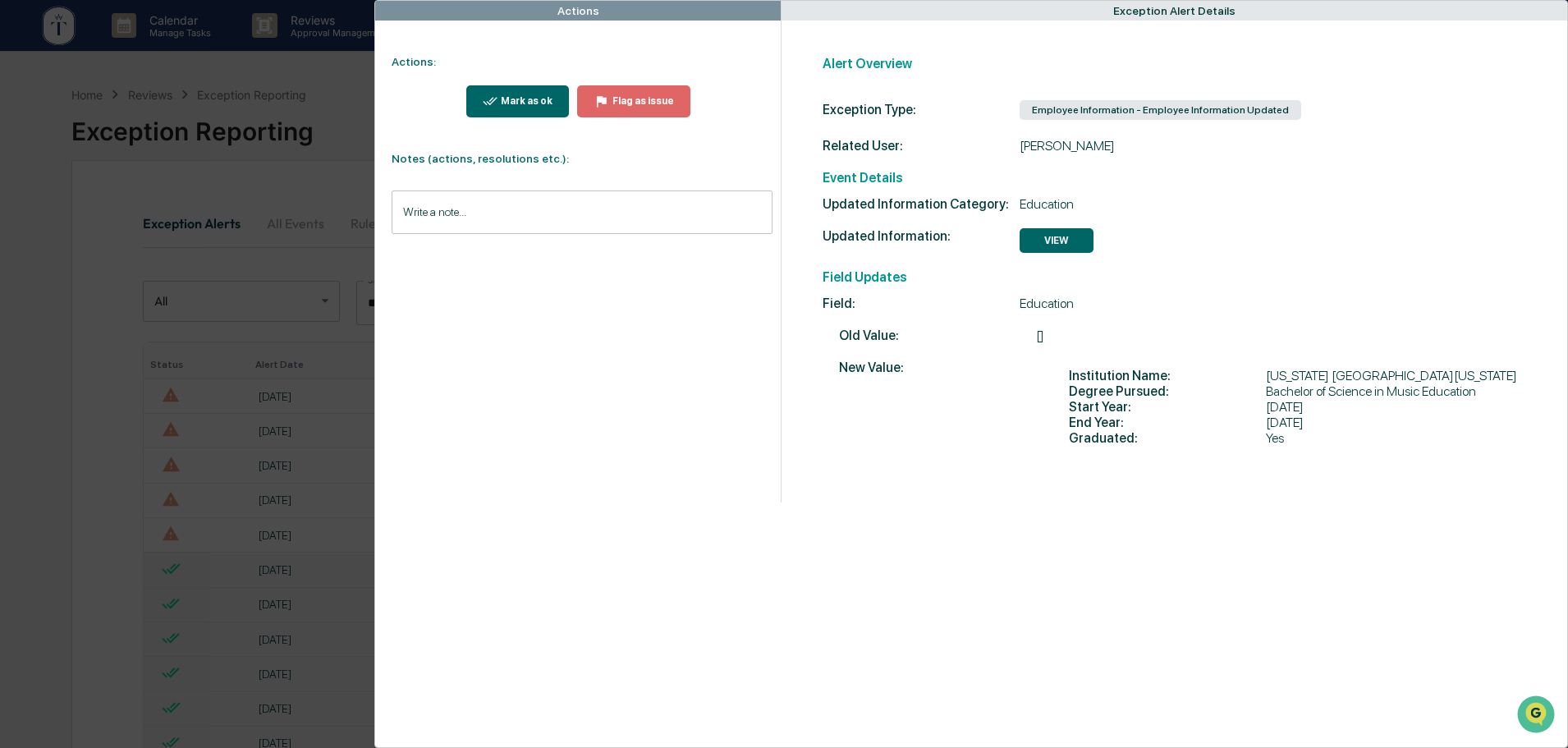
click at [526, 99] on div "Mark as ok" at bounding box center [525, 101] width 55 height 12
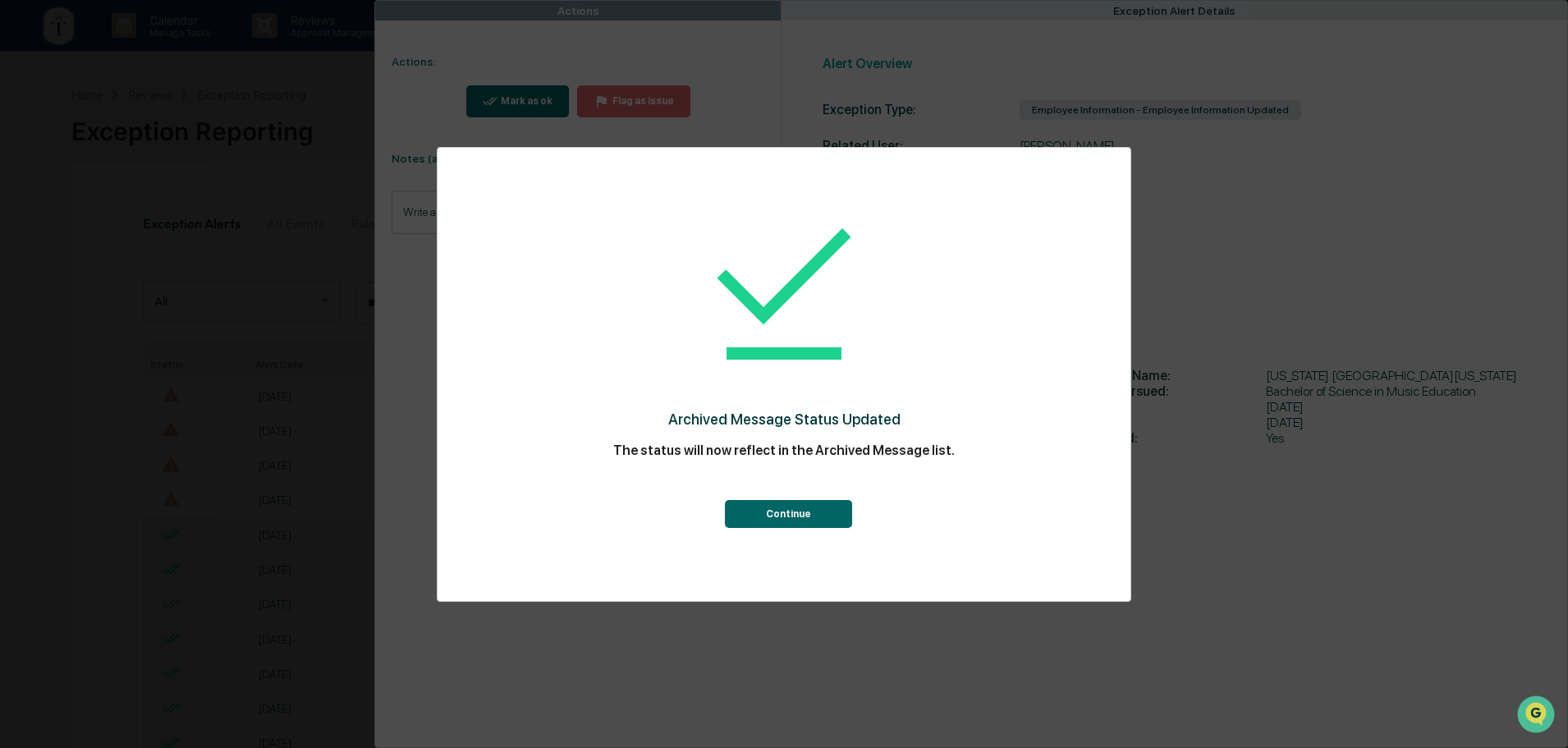
click at [806, 510] on button "Continue" at bounding box center [789, 514] width 127 height 28
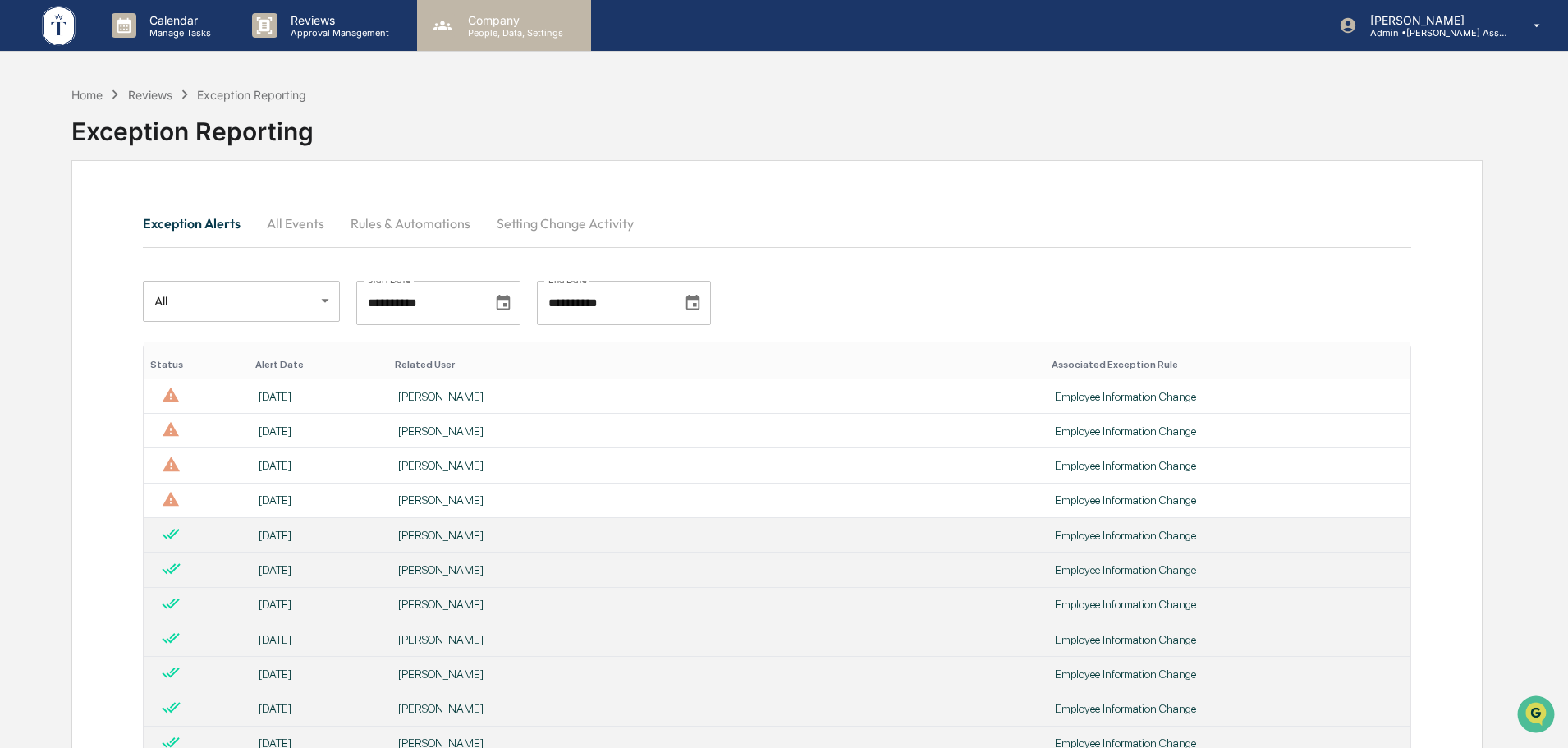
click at [495, 32] on p "People, Data, Settings" at bounding box center [513, 33] width 116 height 12
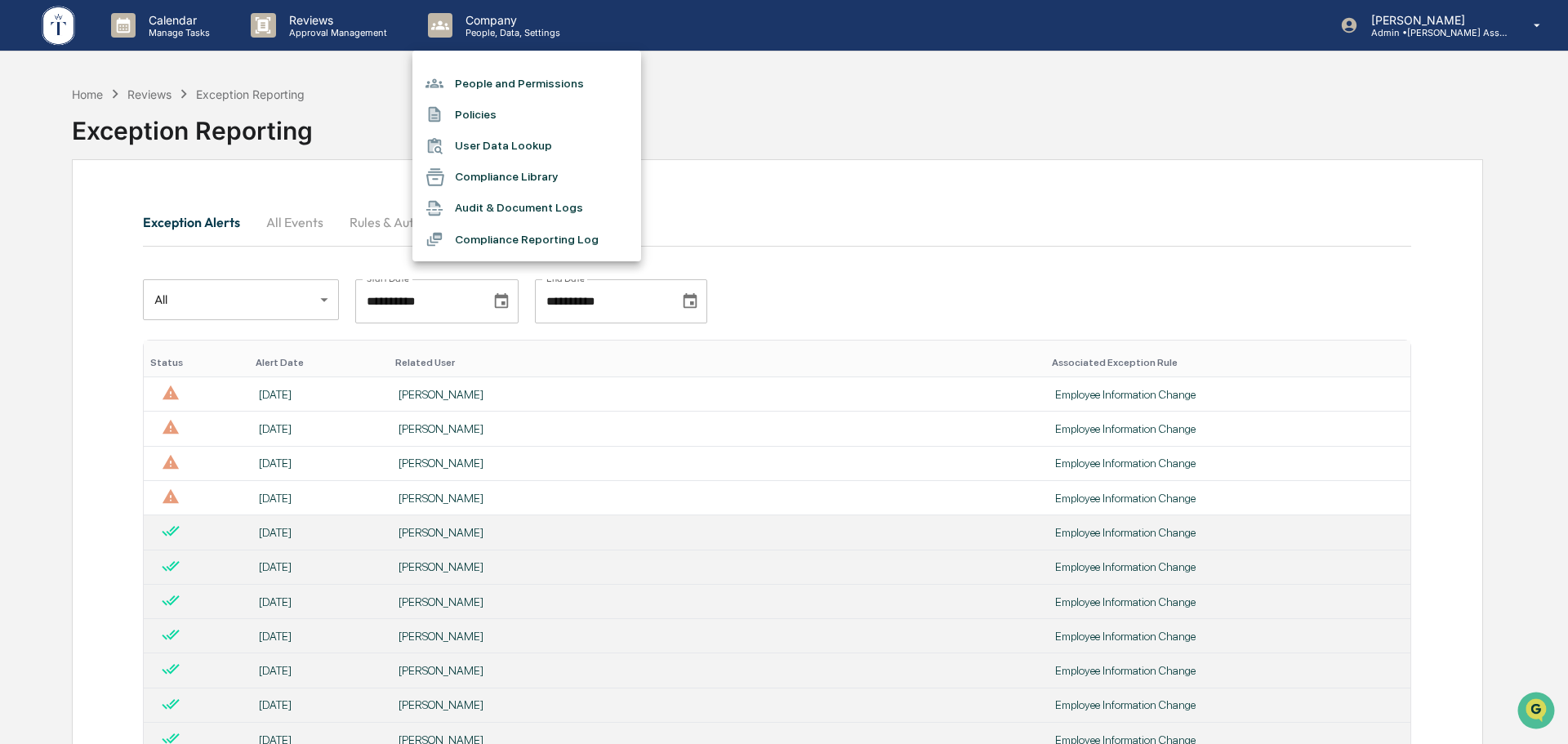
click at [503, 88] on li "People and Permissions" at bounding box center [526, 83] width 229 height 31
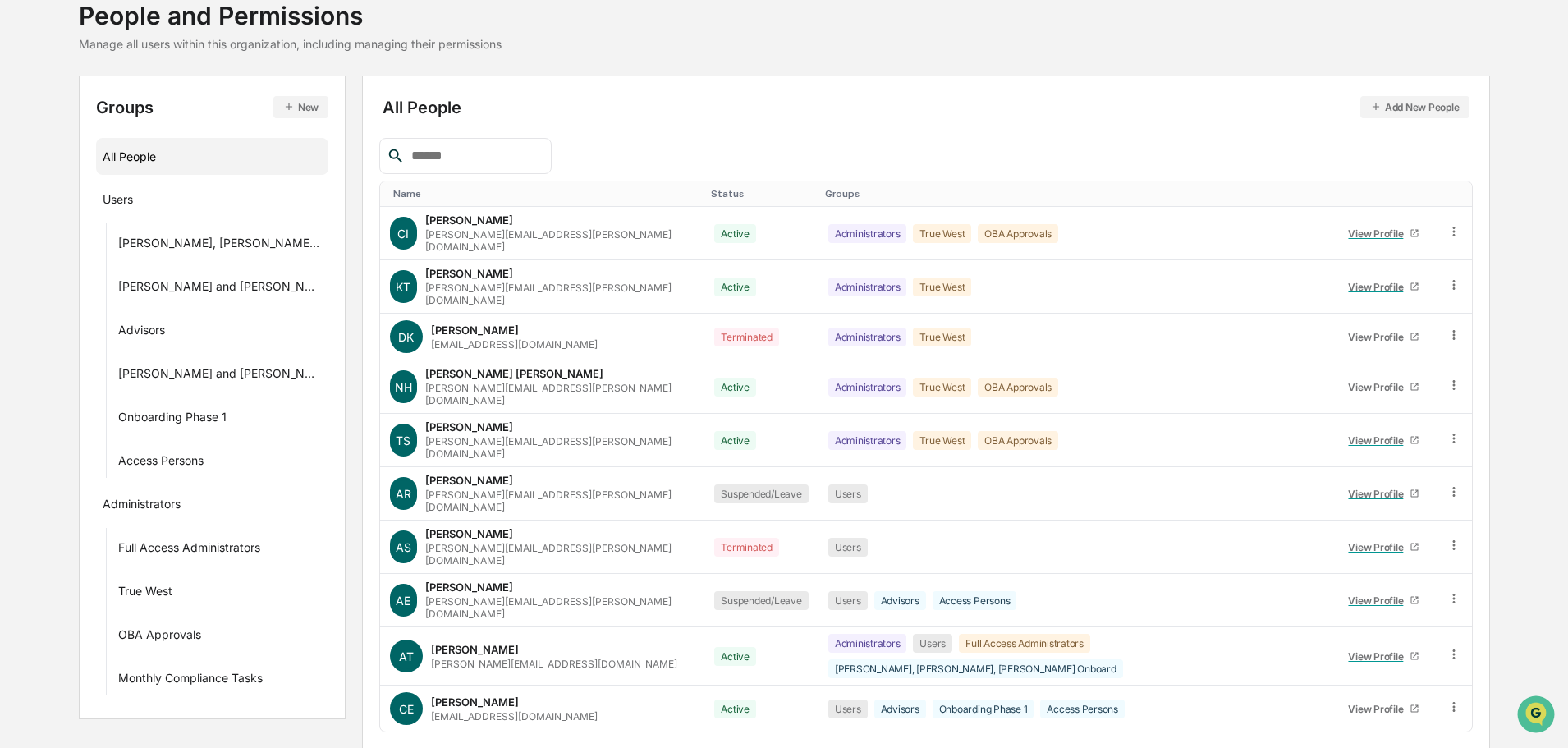
scroll to position [236, 0]
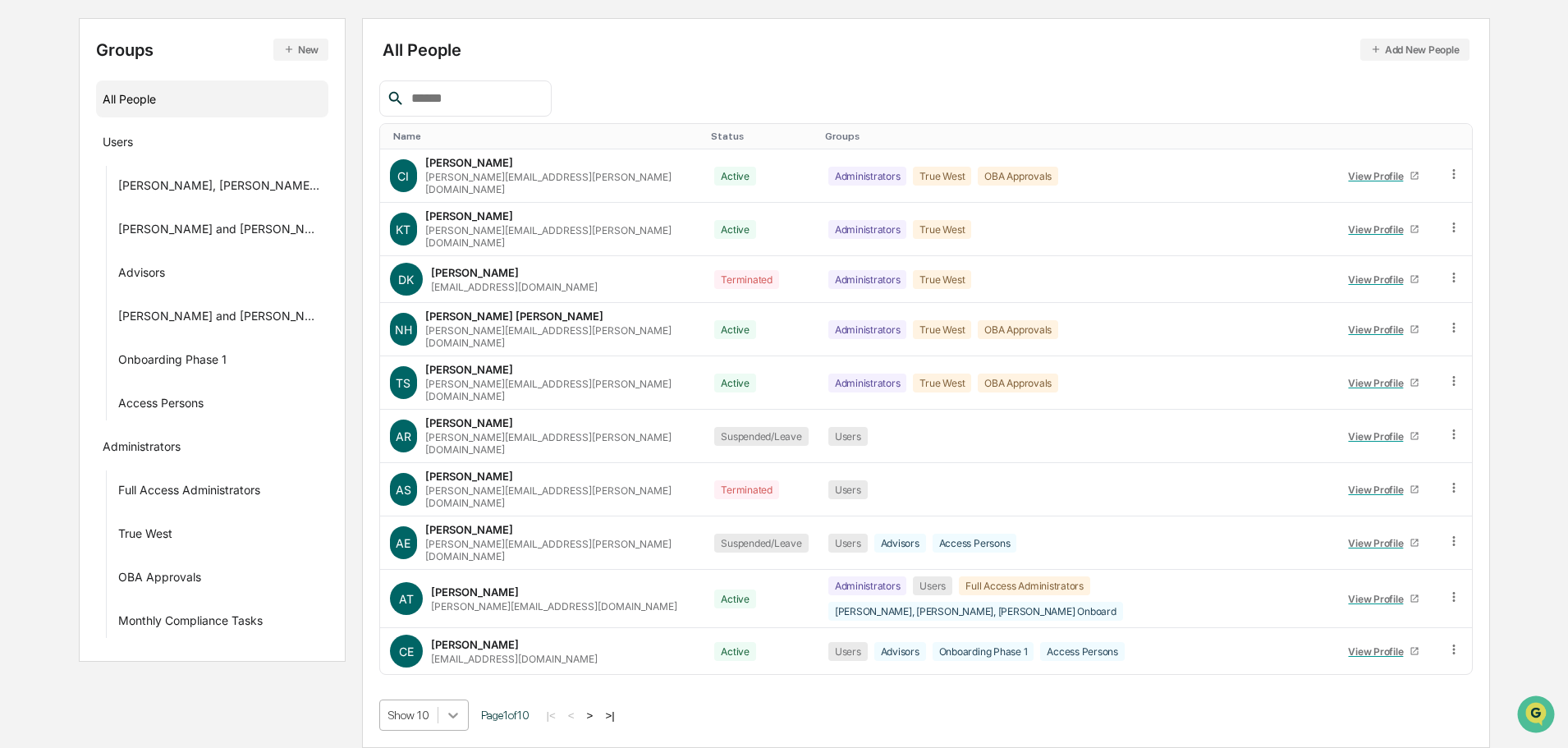
click at [431, 718] on body "Calendar Manage Tasks Reviews Approval Management Company People, Data, Setting…" at bounding box center [784, 290] width 1568 height 914
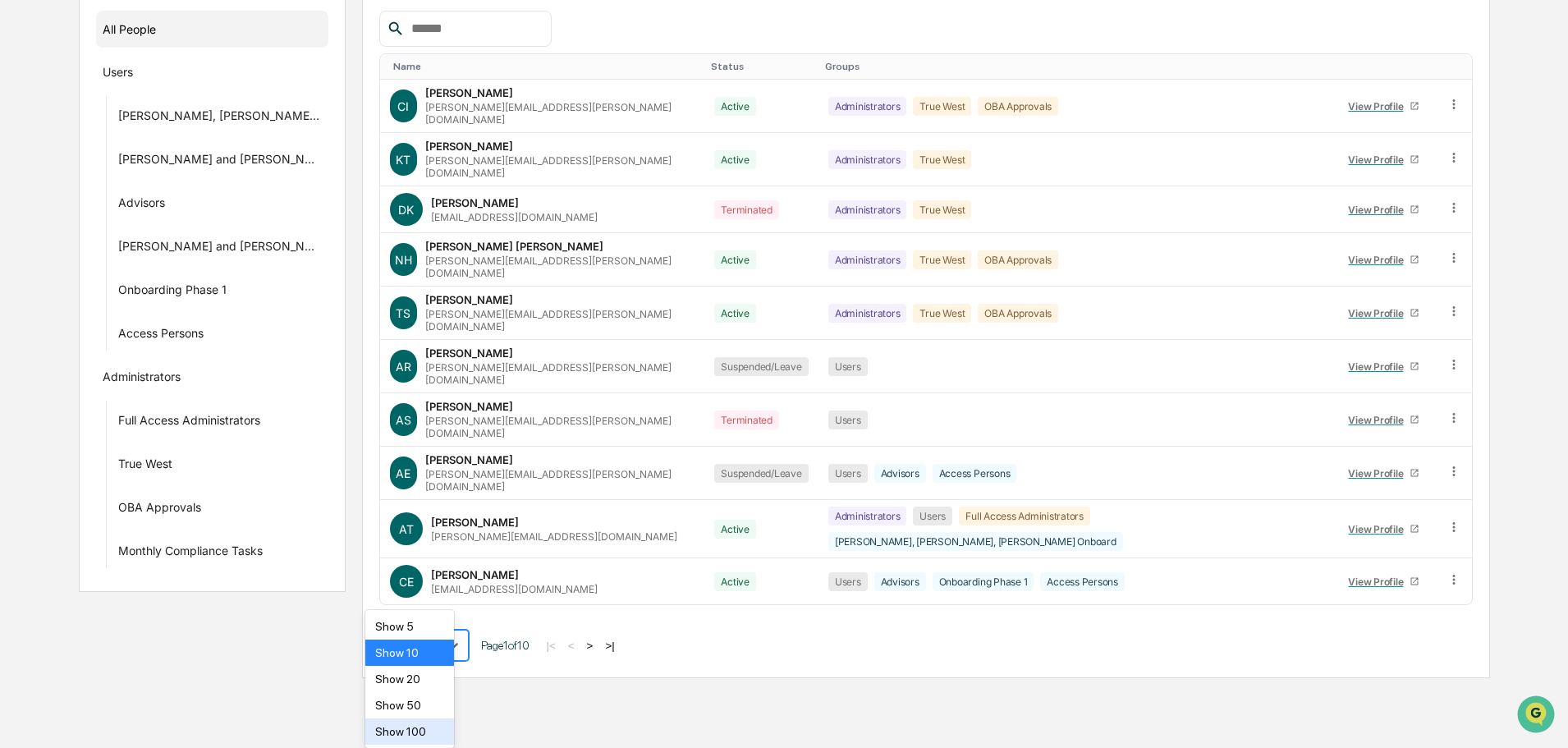
click at [402, 728] on div "Show 100" at bounding box center [409, 731] width 89 height 26
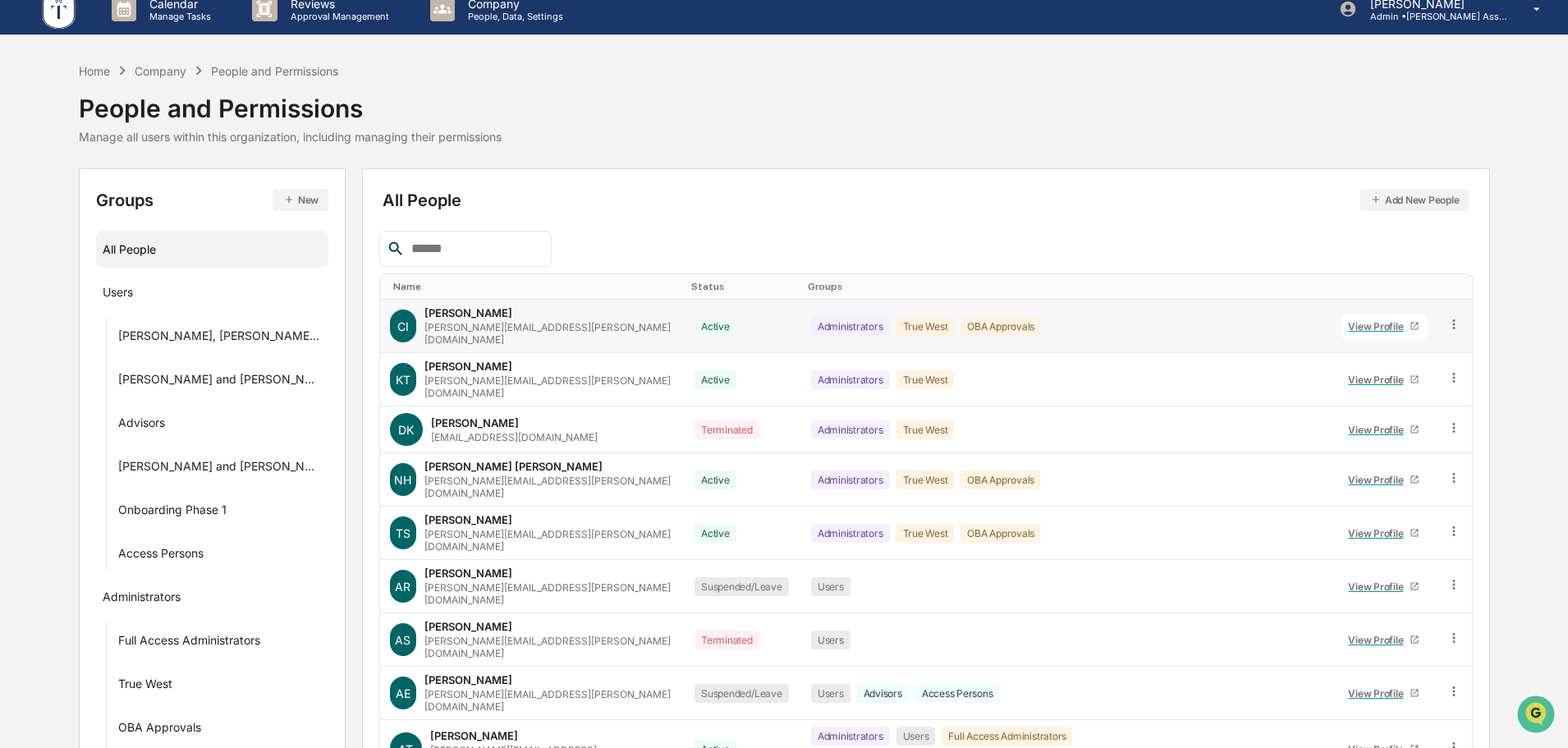
scroll to position [0, 0]
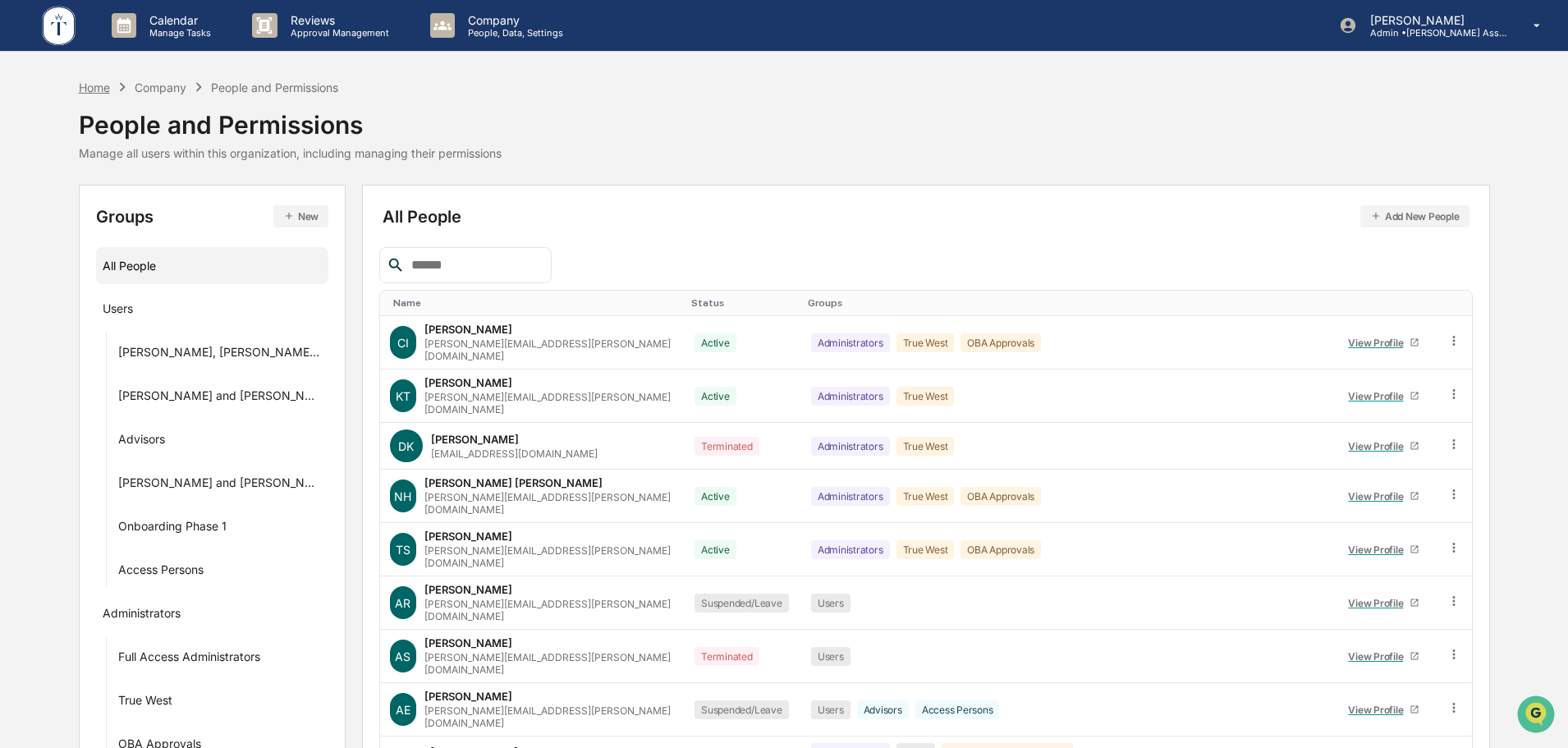
click at [88, 85] on div "Home" at bounding box center [94, 87] width 31 height 14
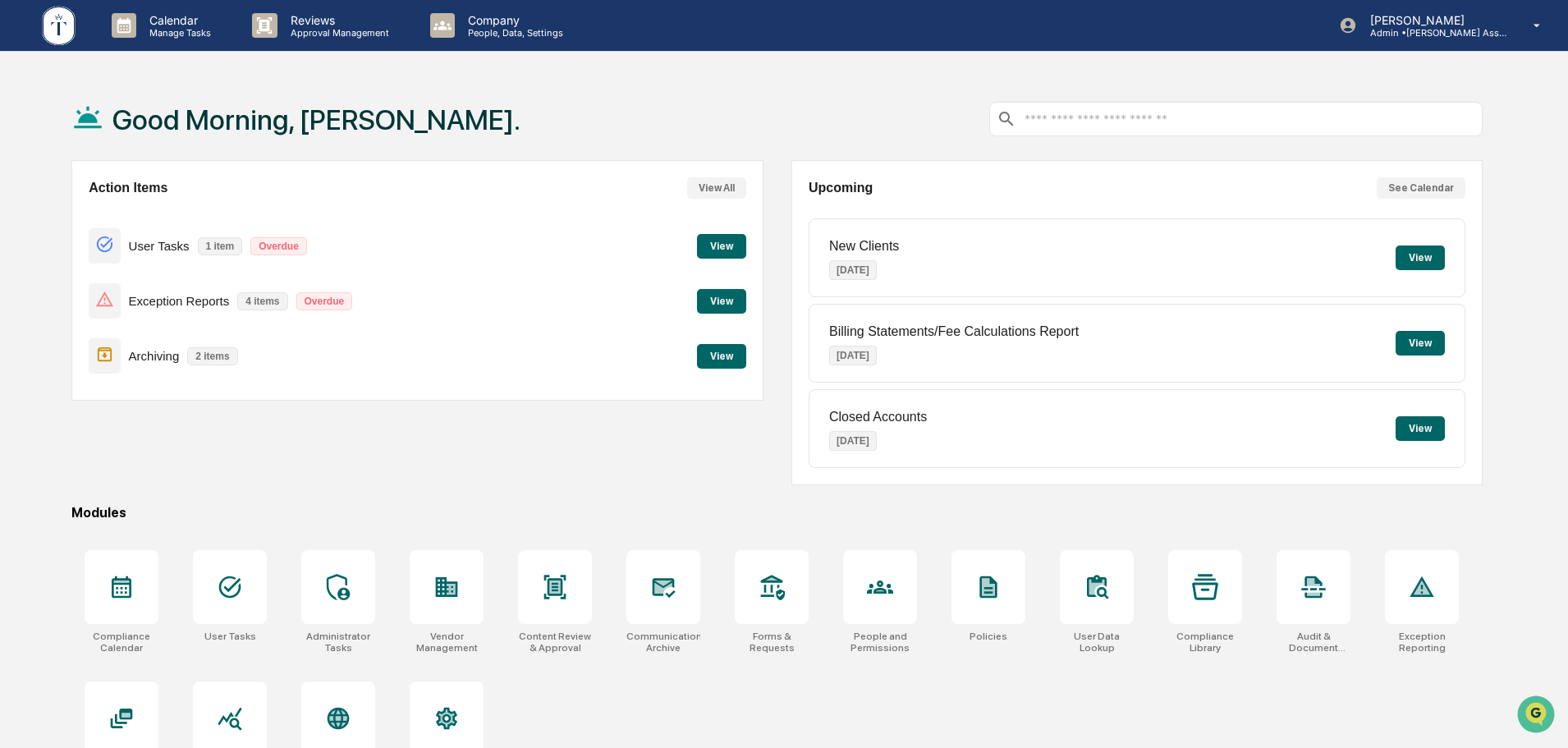
click at [727, 298] on button "View" at bounding box center [722, 301] width 49 height 25
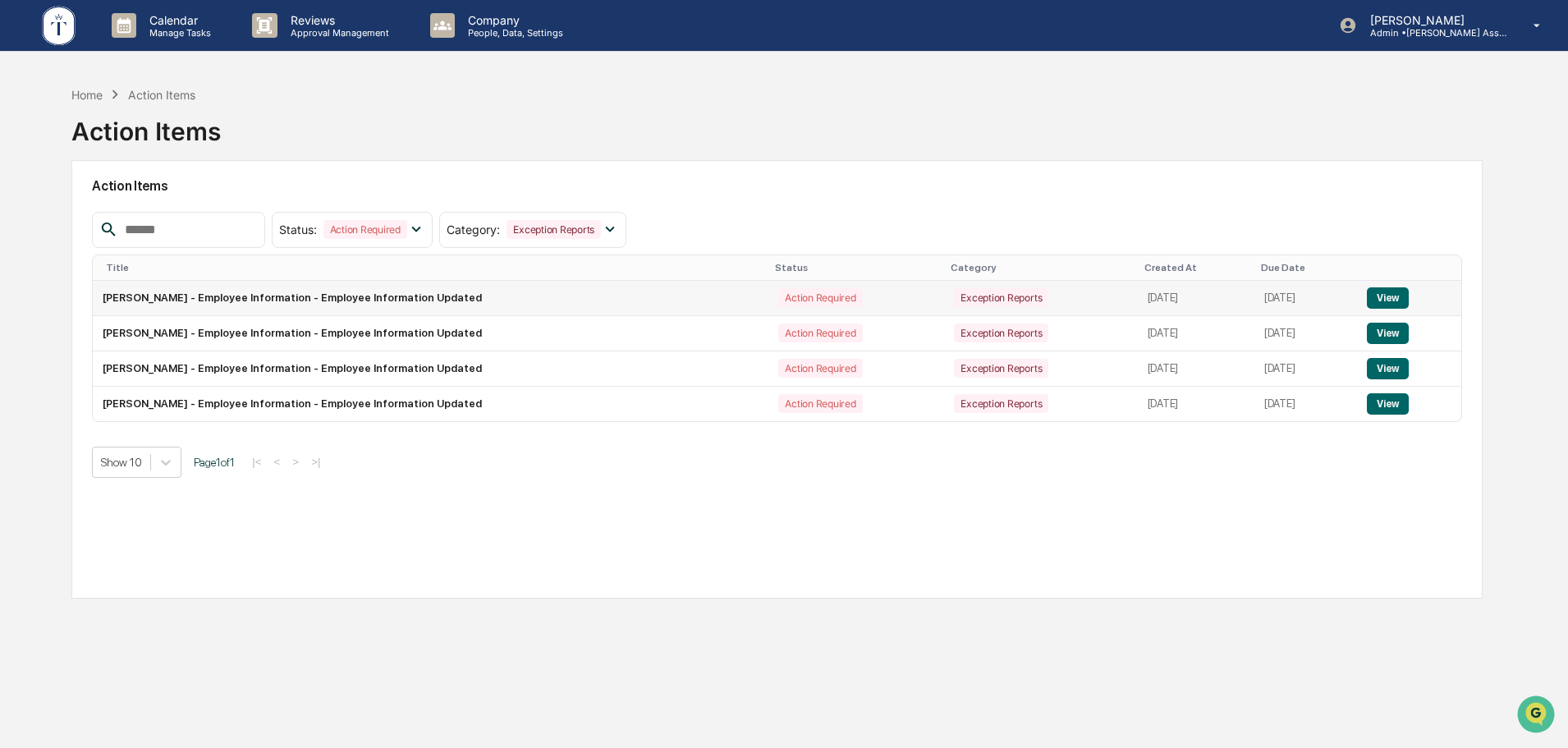
click at [1391, 298] on button "View" at bounding box center [1388, 297] width 42 height 21
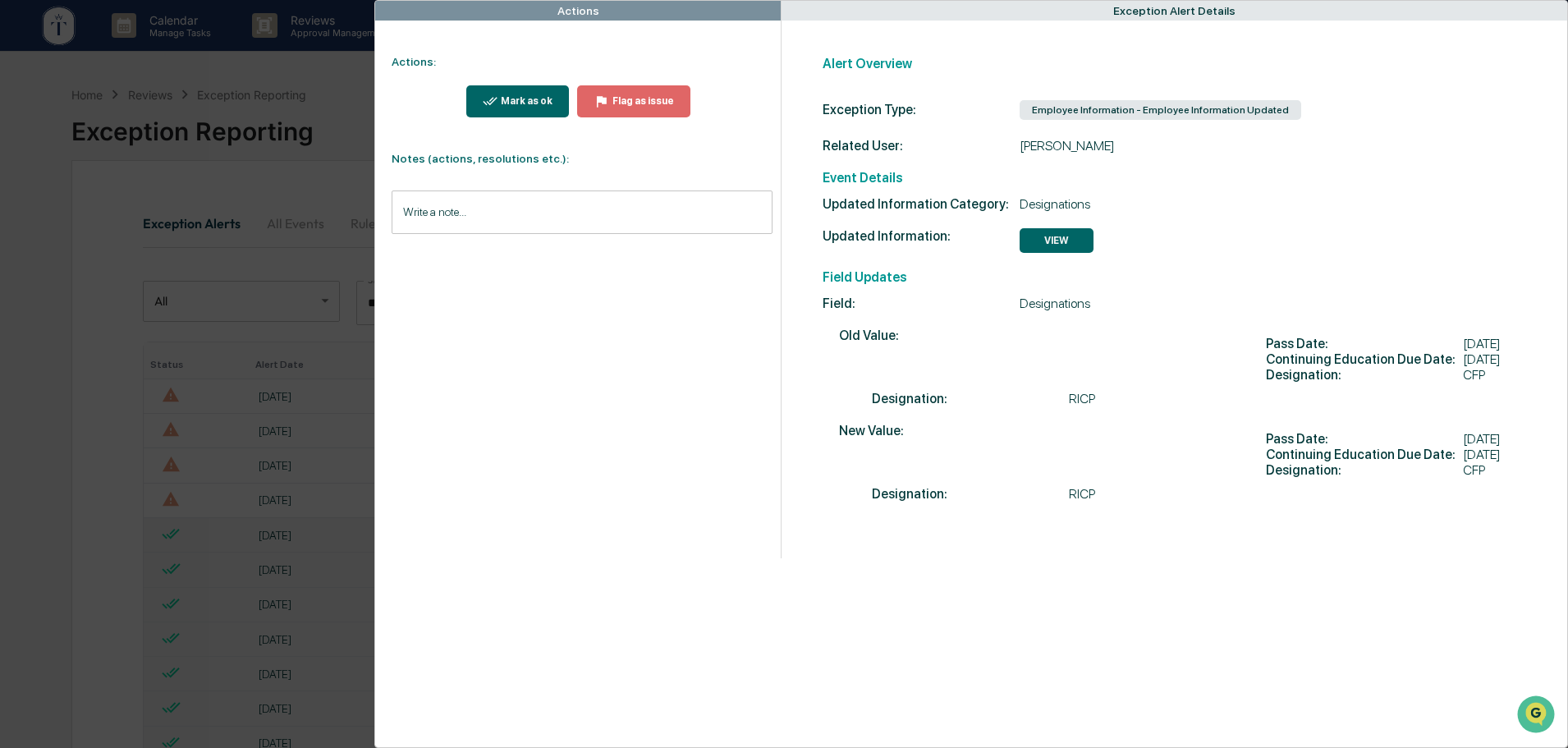
click at [320, 85] on div "Actions Actions: Mark as ok Flag as issue Notes (actions, resolutions etc.): Wr…" at bounding box center [784, 374] width 1568 height 748
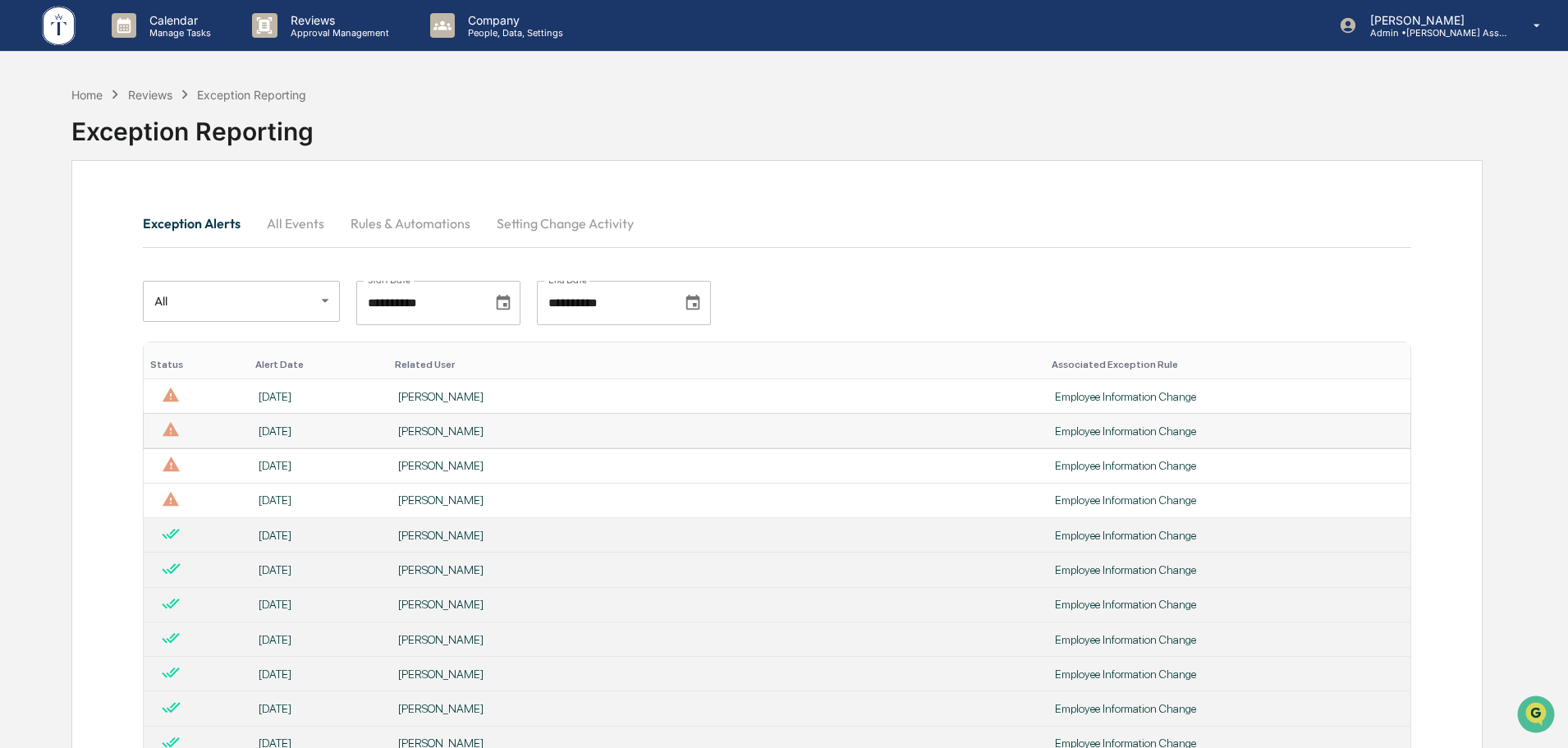
click at [550, 430] on div "[PERSON_NAME]" at bounding box center [717, 430] width 637 height 13
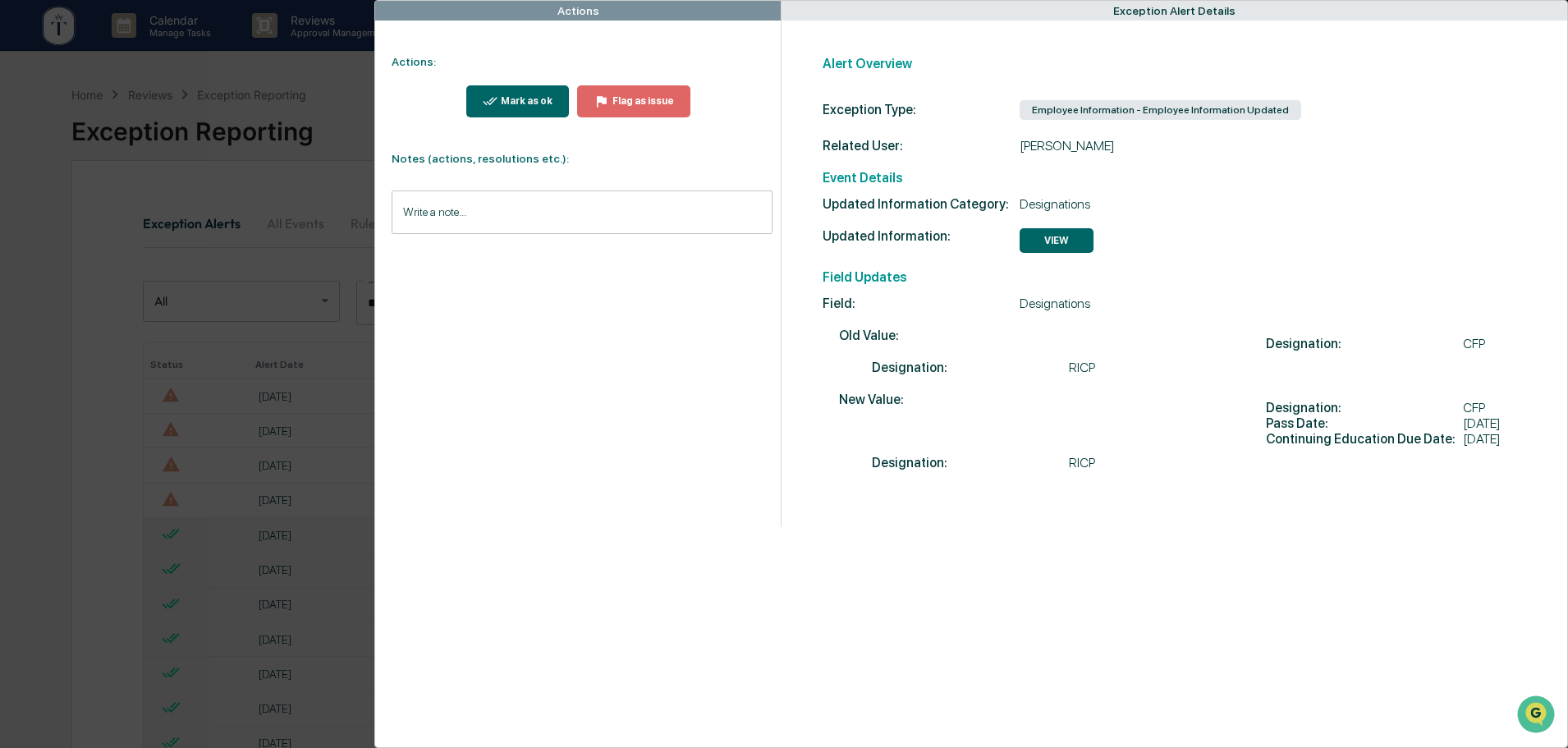
click at [333, 75] on div "Actions Actions: Mark as ok Flag as issue Notes (actions, resolutions etc.): Wr…" at bounding box center [784, 374] width 1568 height 748
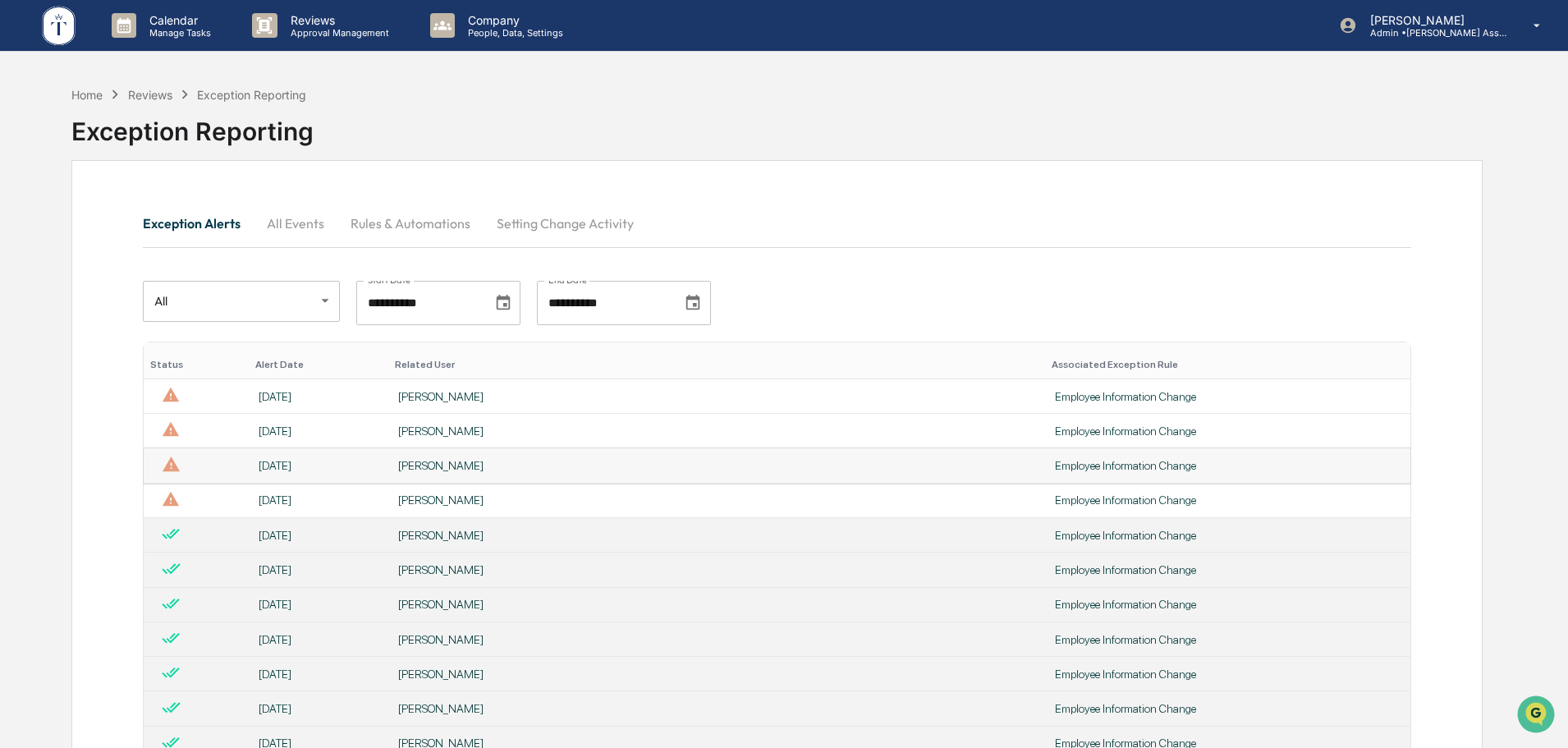
click at [510, 469] on div "[PERSON_NAME]" at bounding box center [717, 464] width 637 height 13
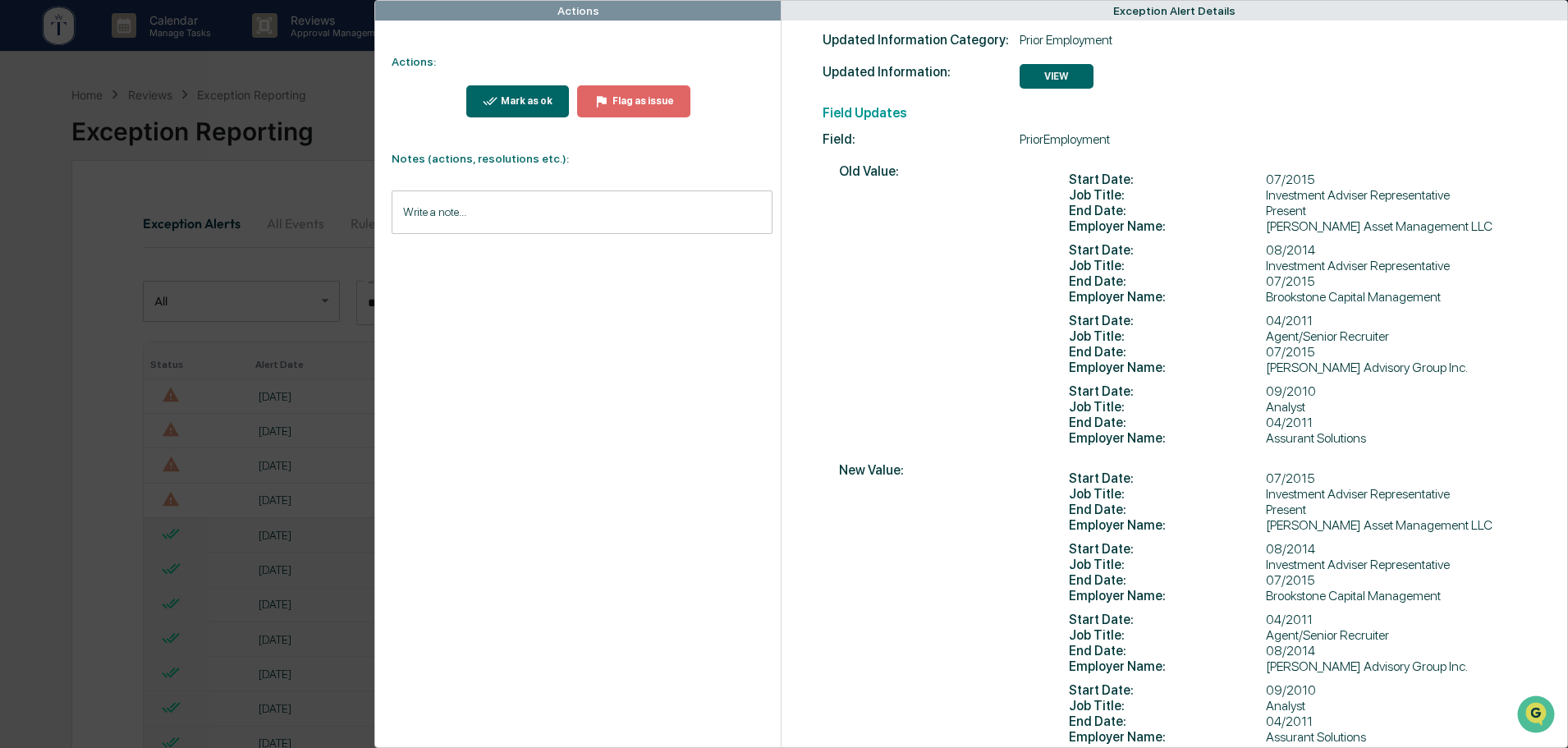
scroll to position [227, 0]
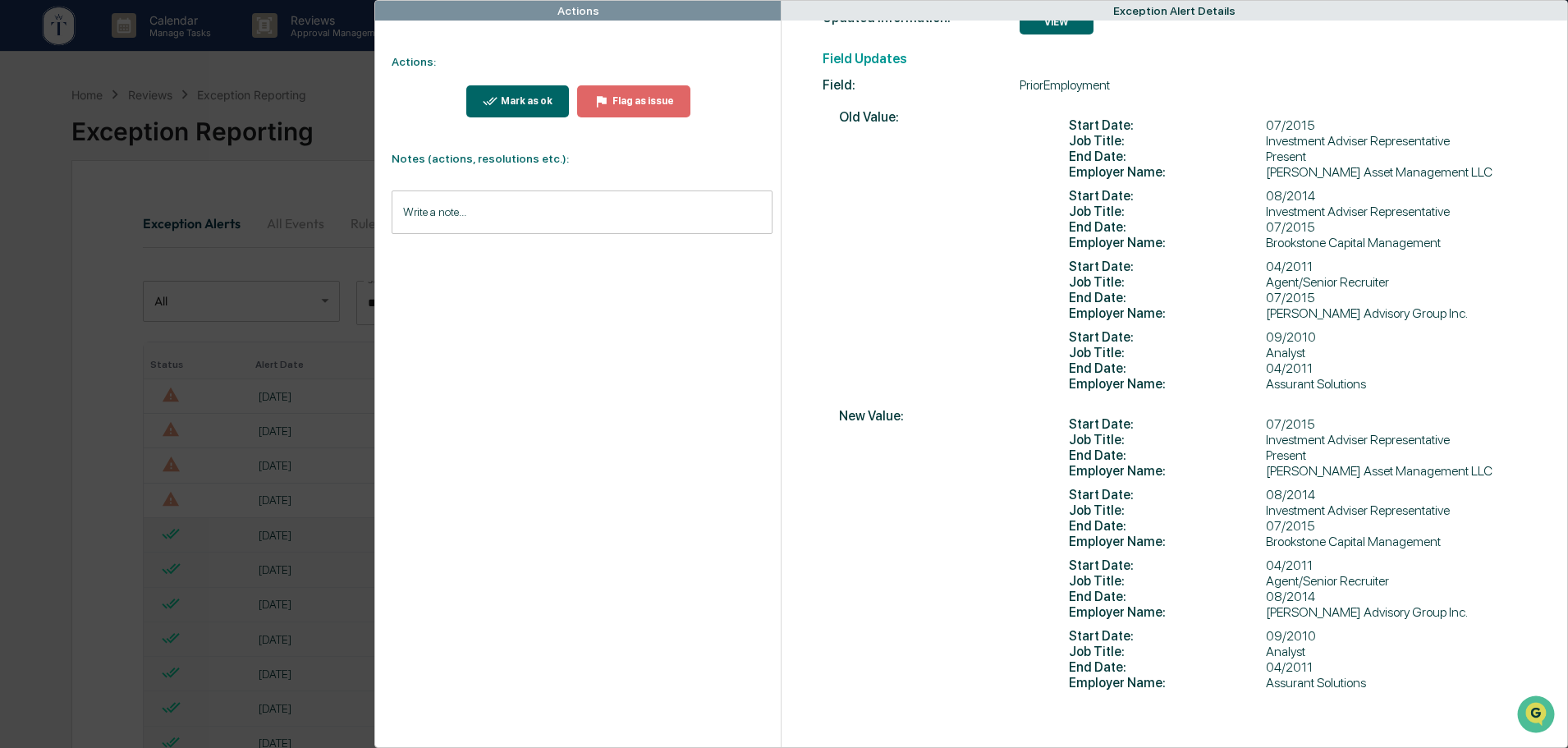
click at [252, 69] on div "Actions Actions: Mark as ok Flag as issue Notes (actions, resolutions etc.): Wr…" at bounding box center [784, 374] width 1568 height 748
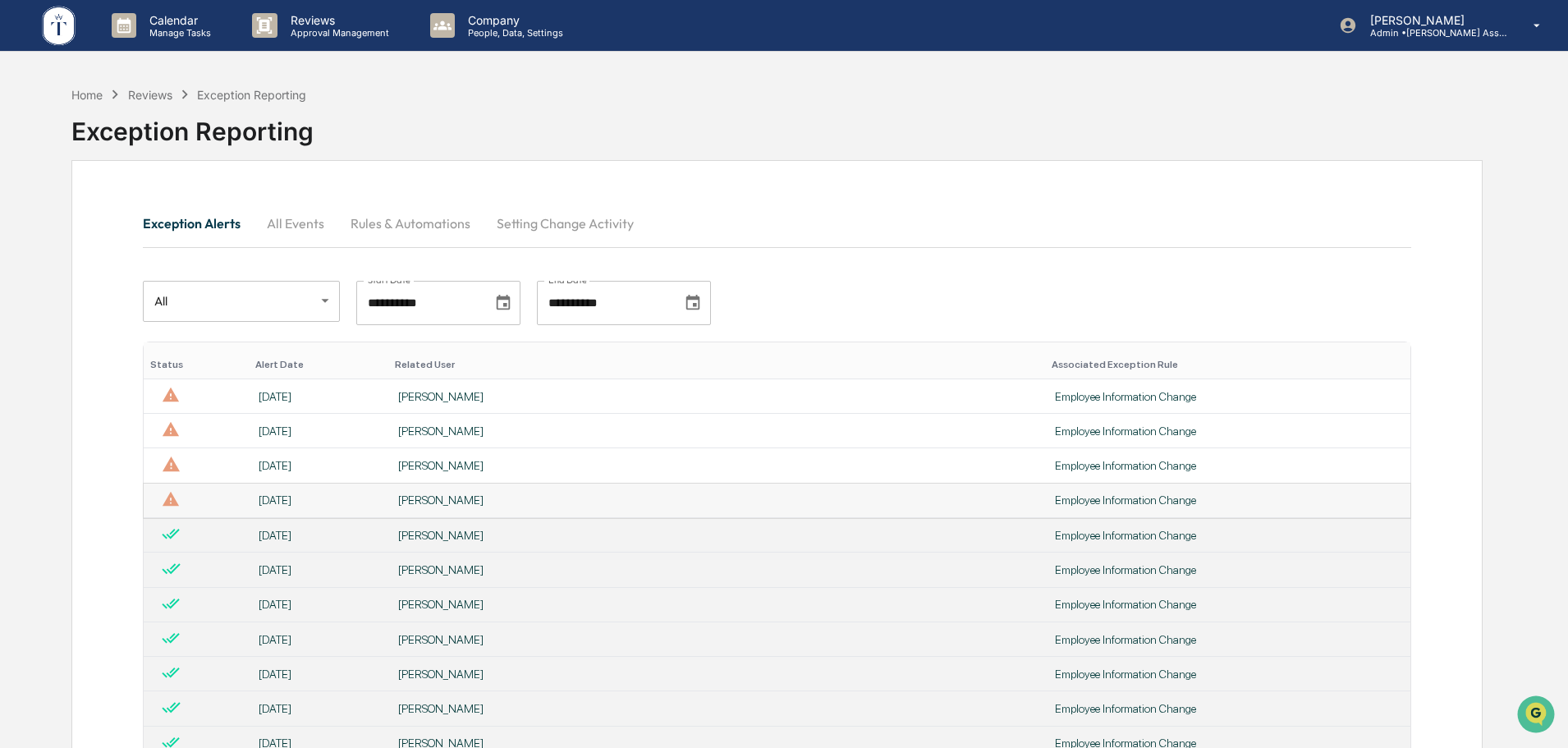
click at [695, 499] on div "[PERSON_NAME]" at bounding box center [717, 499] width 637 height 13
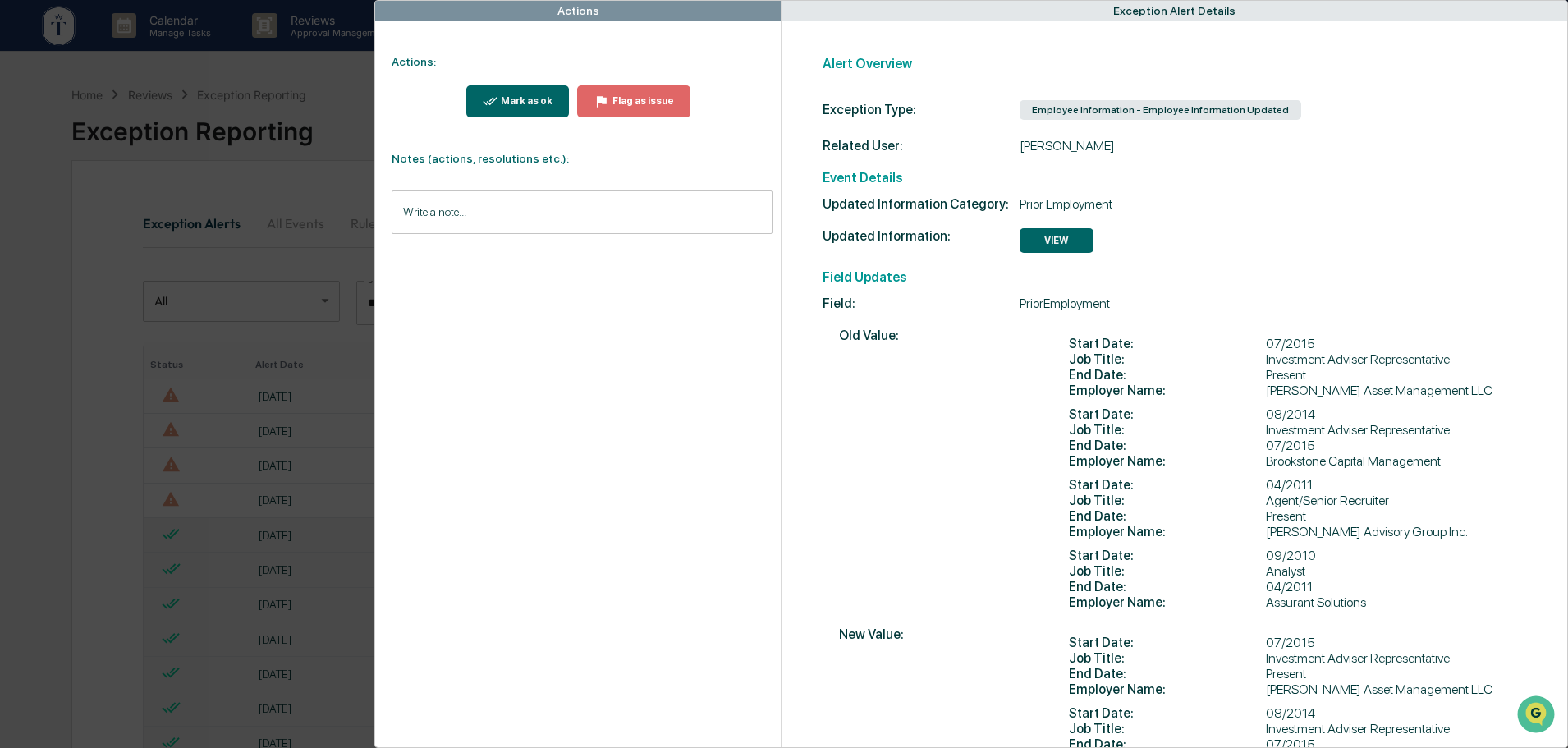
click at [333, 77] on div "Actions Actions: Mark as ok Flag as issue Notes (actions, resolutions etc.): Wr…" at bounding box center [784, 374] width 1568 height 748
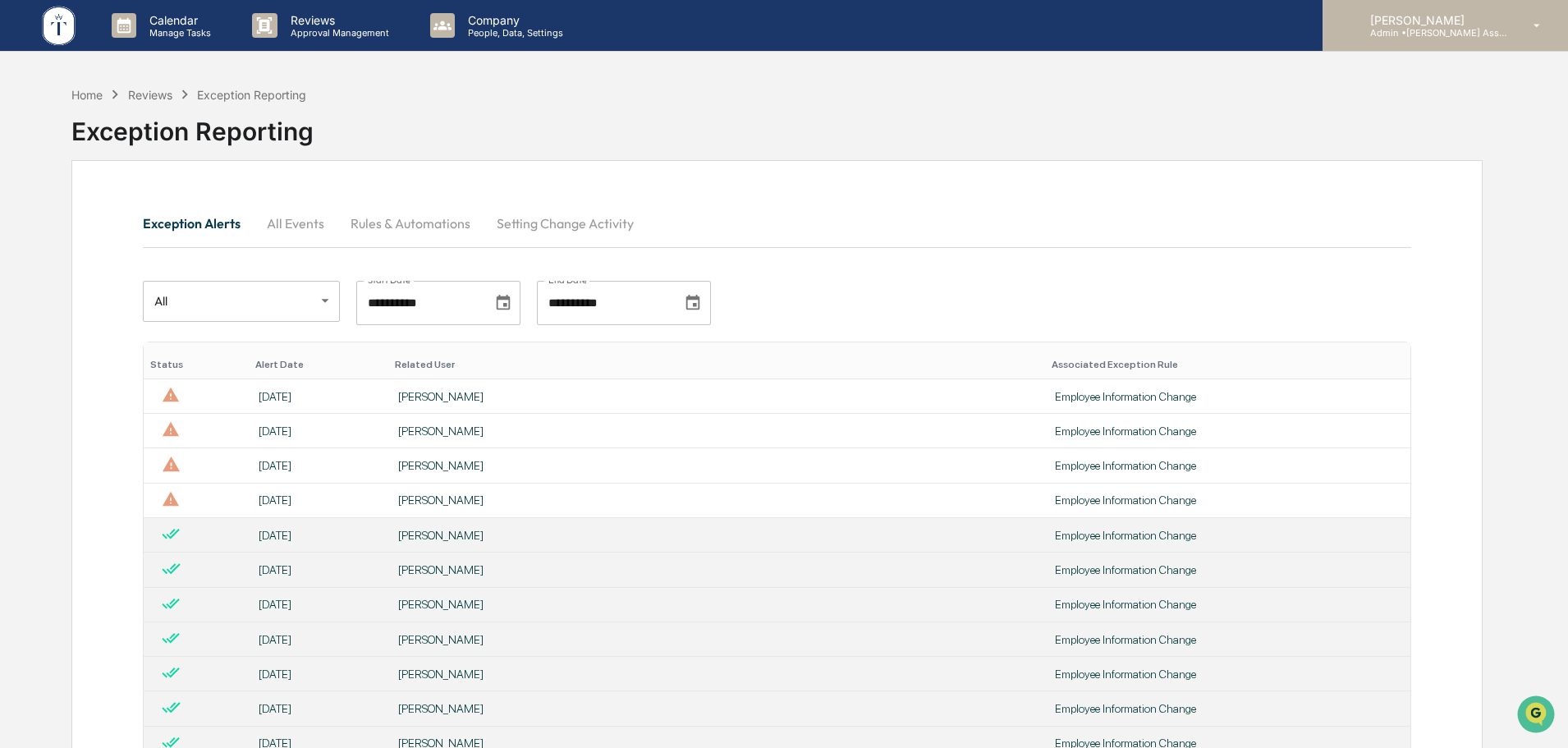
click at [1435, 31] on p "Admin • [PERSON_NAME] Asset Management LLC" at bounding box center [1434, 33] width 153 height 12
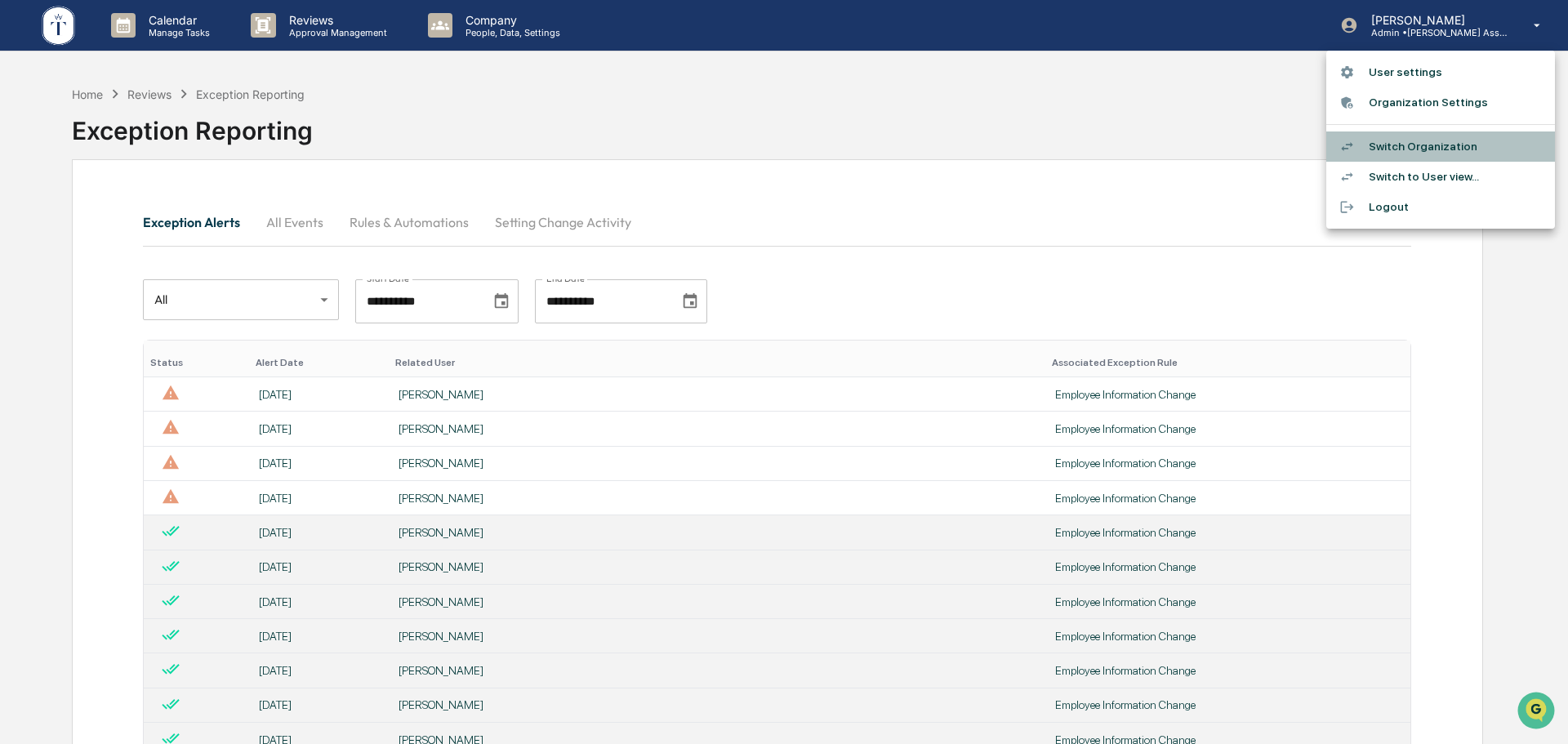
click at [1397, 145] on li "Switch Organization" at bounding box center [1440, 147] width 229 height 30
